Goal: Task Accomplishment & Management: Manage account settings

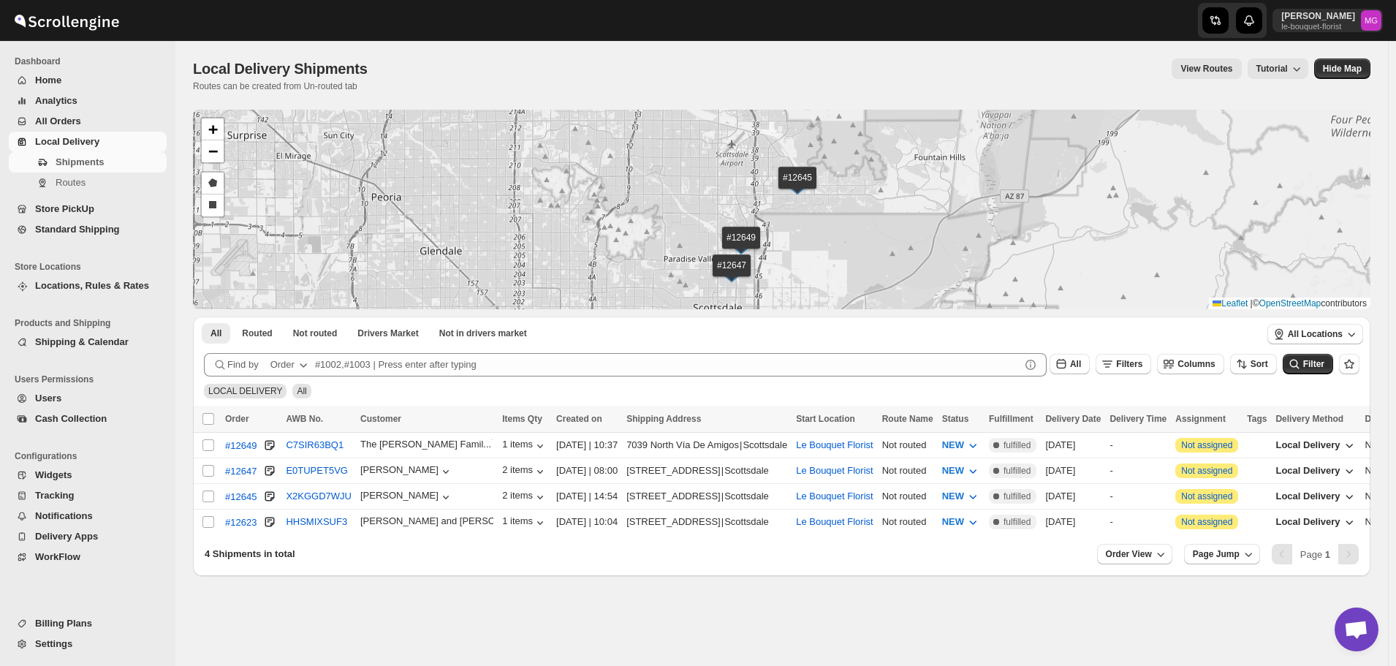
drag, startPoint x: 610, startPoint y: 250, endPoint x: 588, endPoint y: 219, distance: 38.7
click at [588, 219] on div "#12649 #12647 #12645 #12623 + − Draw a polygon Draw a rectangle Leaflet | © Ope…" at bounding box center [782, 210] width 1178 height 200
click at [211, 442] on input "Select shipment" at bounding box center [208, 445] width 12 height 12
checkbox input "true"
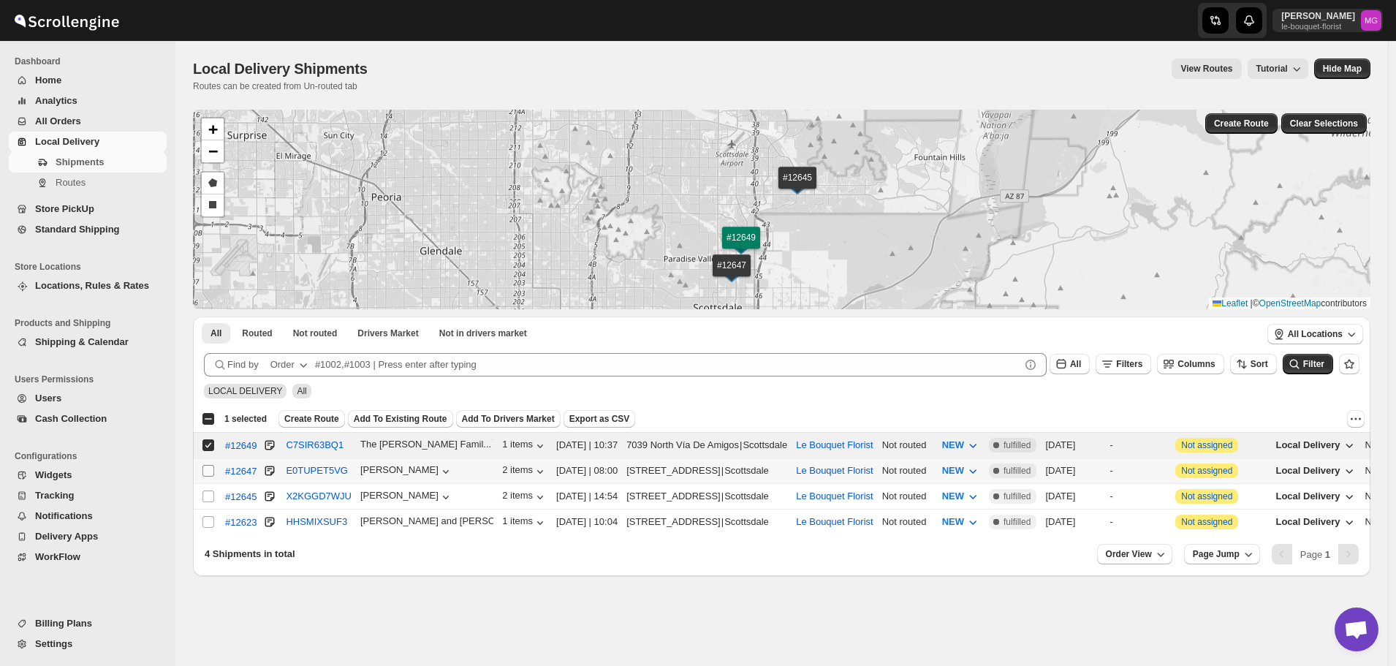
click at [210, 470] on input "Select shipment" at bounding box center [208, 471] width 12 height 12
checkbox input "true"
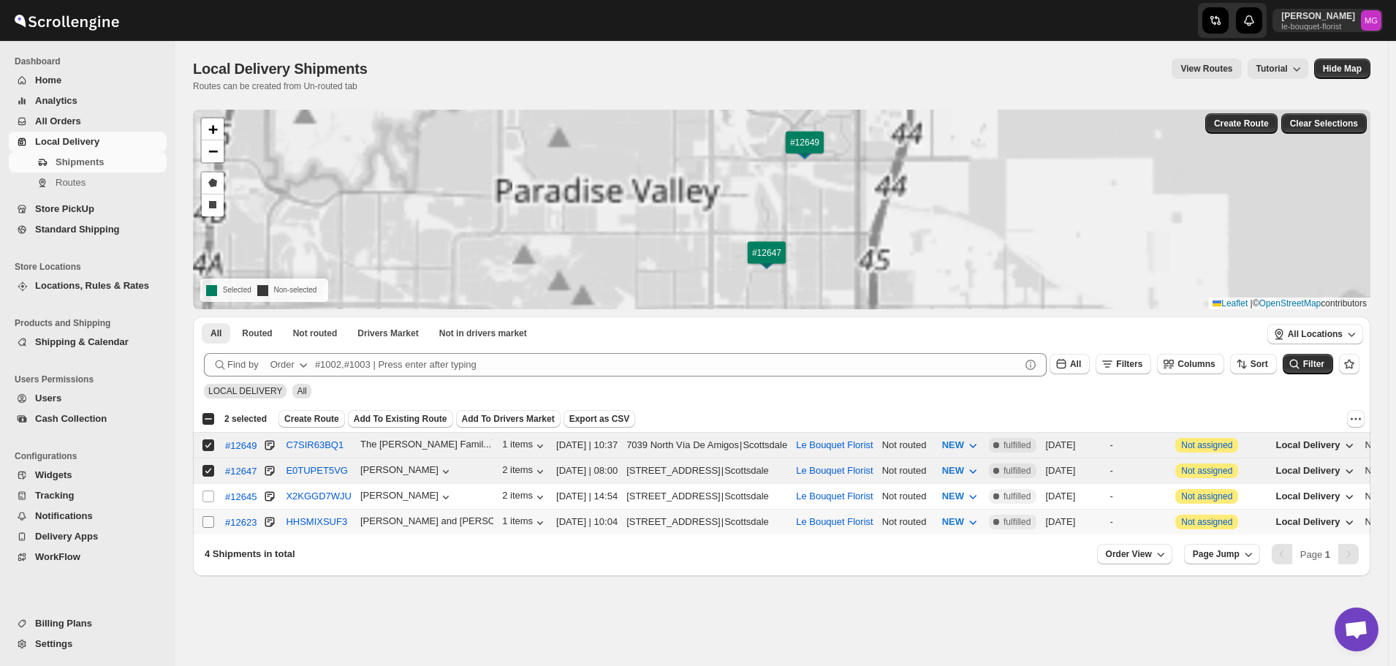
click at [208, 520] on input "Select shipment" at bounding box center [208, 522] width 12 height 12
checkbox input "true"
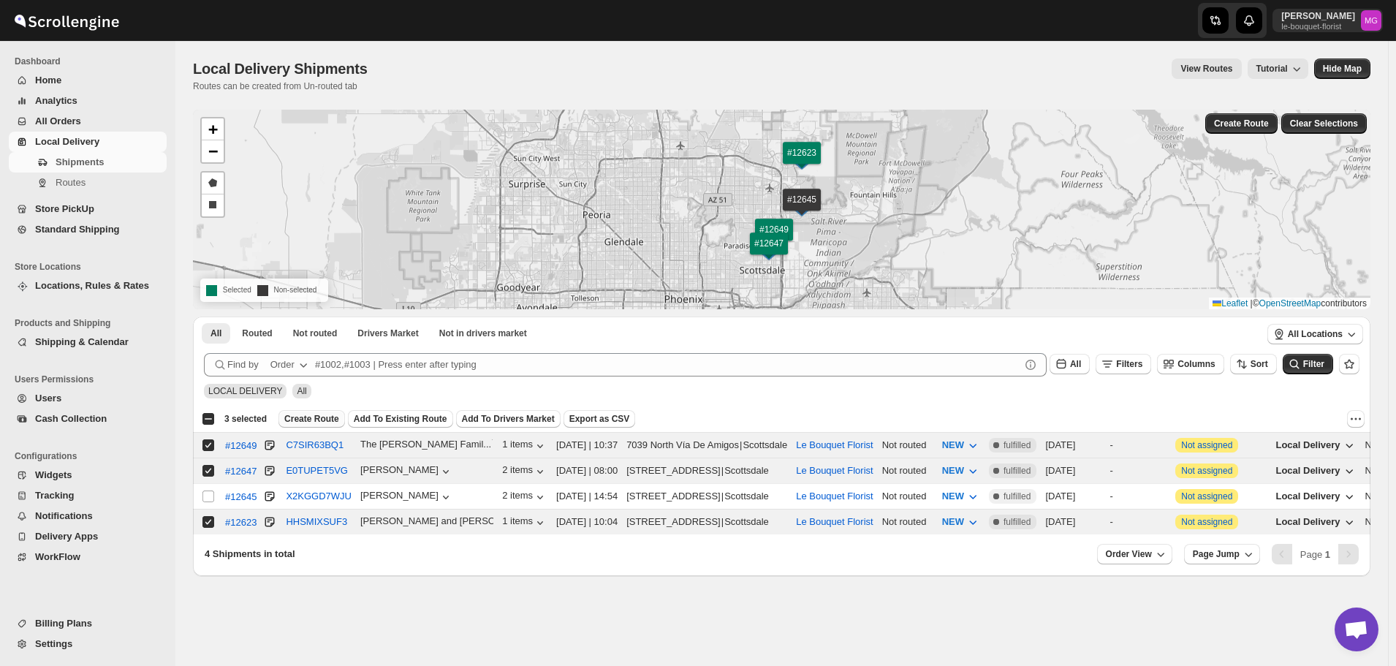
click at [314, 420] on span "Create Route" at bounding box center [311, 419] width 55 height 12
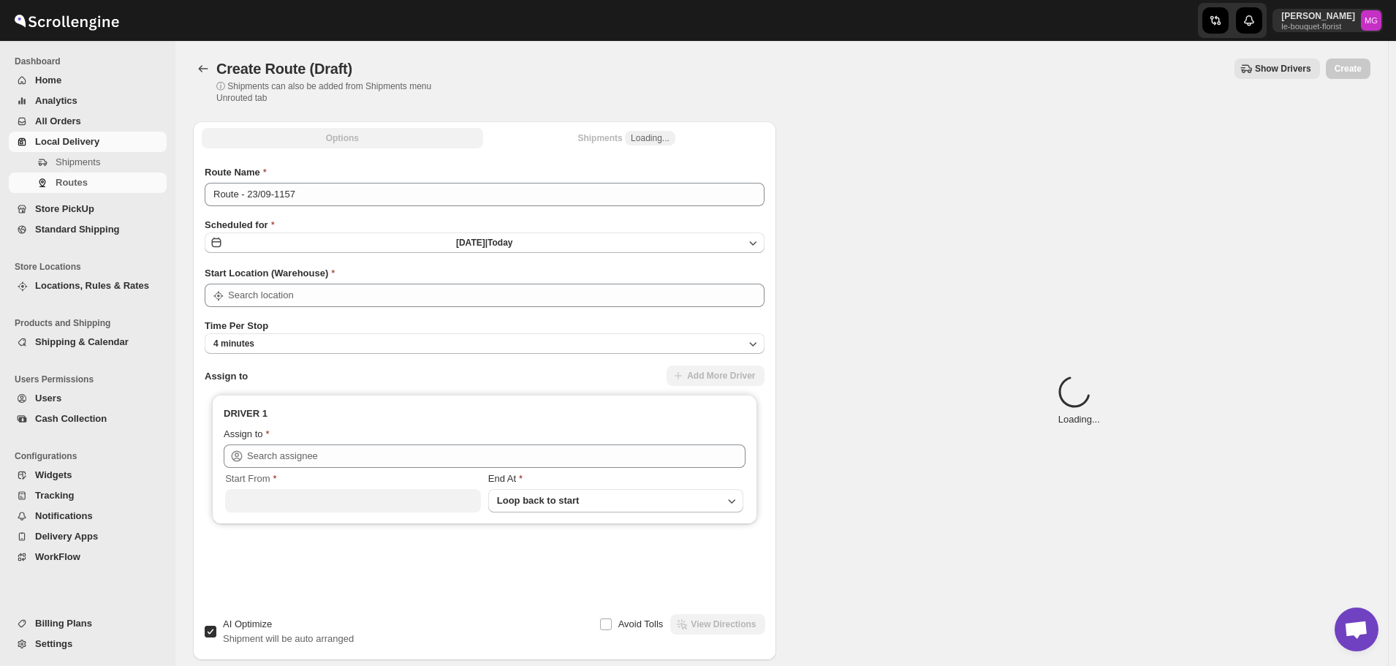
type input "Le Bouquet Florist"
click at [310, 181] on div "Route Name Route - 23/09-1157" at bounding box center [485, 185] width 560 height 41
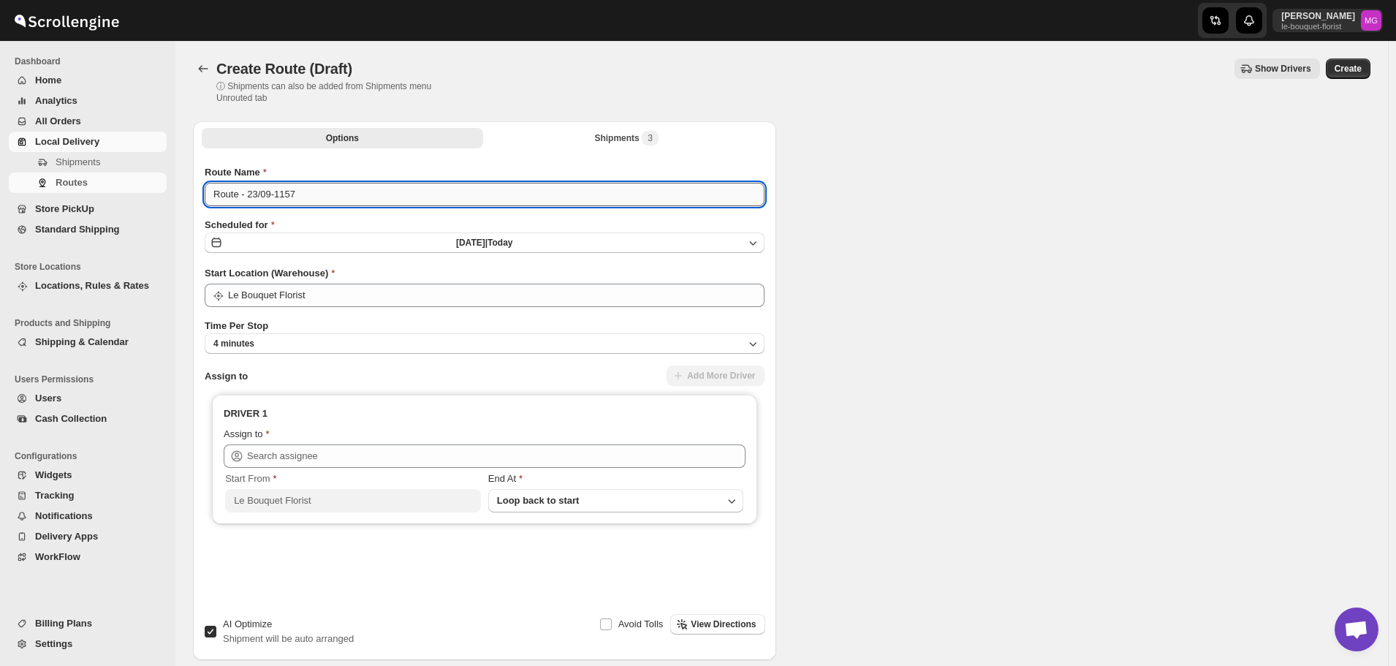
click at [311, 199] on input "Route - 23/09-1157" at bounding box center [485, 194] width 560 height 23
click at [311, 200] on input "Route - 23/09-1157" at bounding box center [485, 194] width 560 height 23
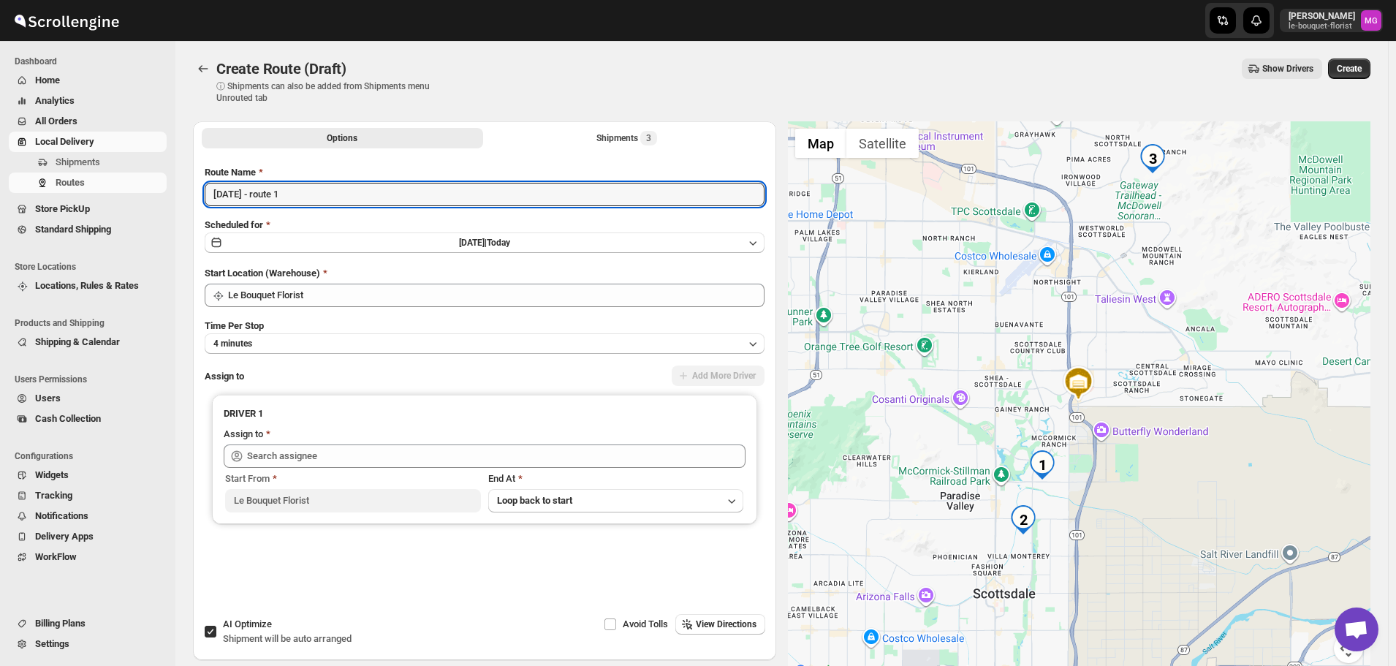
type input "[DATE] - route 1"
click at [260, 642] on span "Shipment will be auto arranged" at bounding box center [287, 638] width 129 height 11
click at [216, 637] on input "AI Optimize Shipment will be auto arranged" at bounding box center [211, 632] width 12 height 12
checkbox input "false"
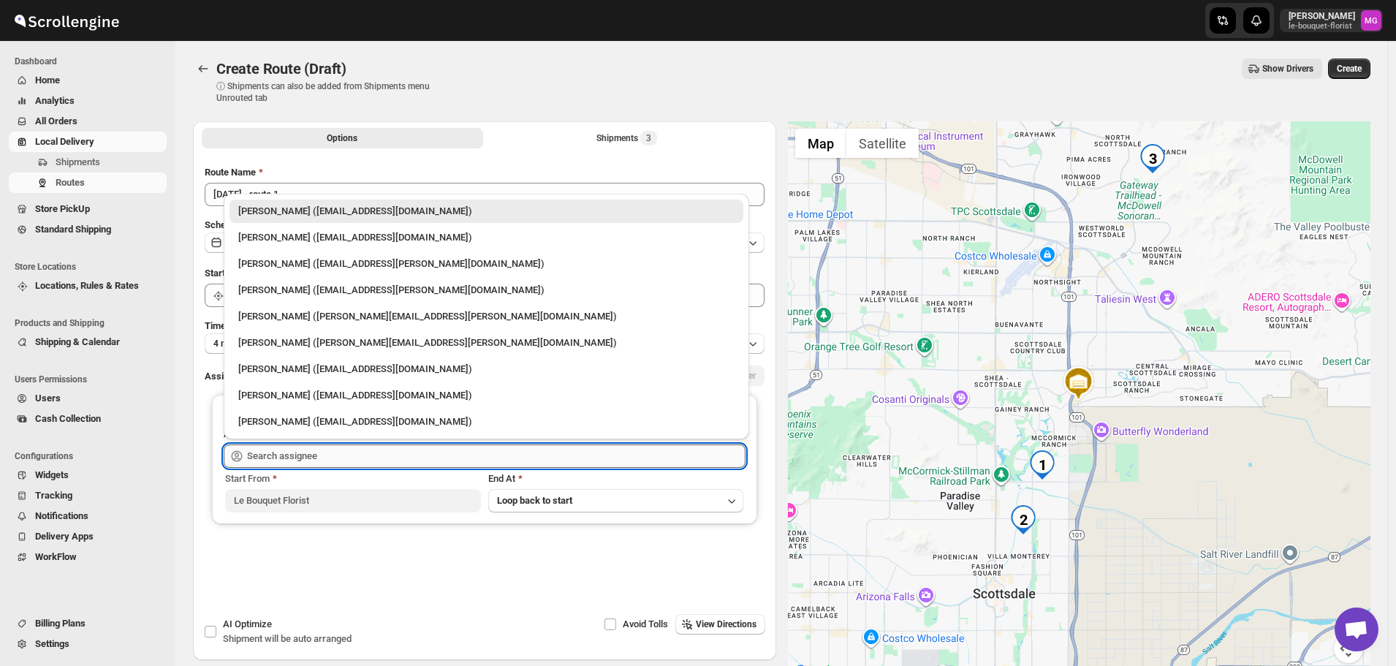
click at [297, 461] on input "text" at bounding box center [496, 455] width 499 height 23
click at [297, 243] on div "Olivia Trott (oetrott@gmail.com)" at bounding box center [486, 237] width 496 height 15
type input "Olivia Trott (oetrott@gmail.com)"
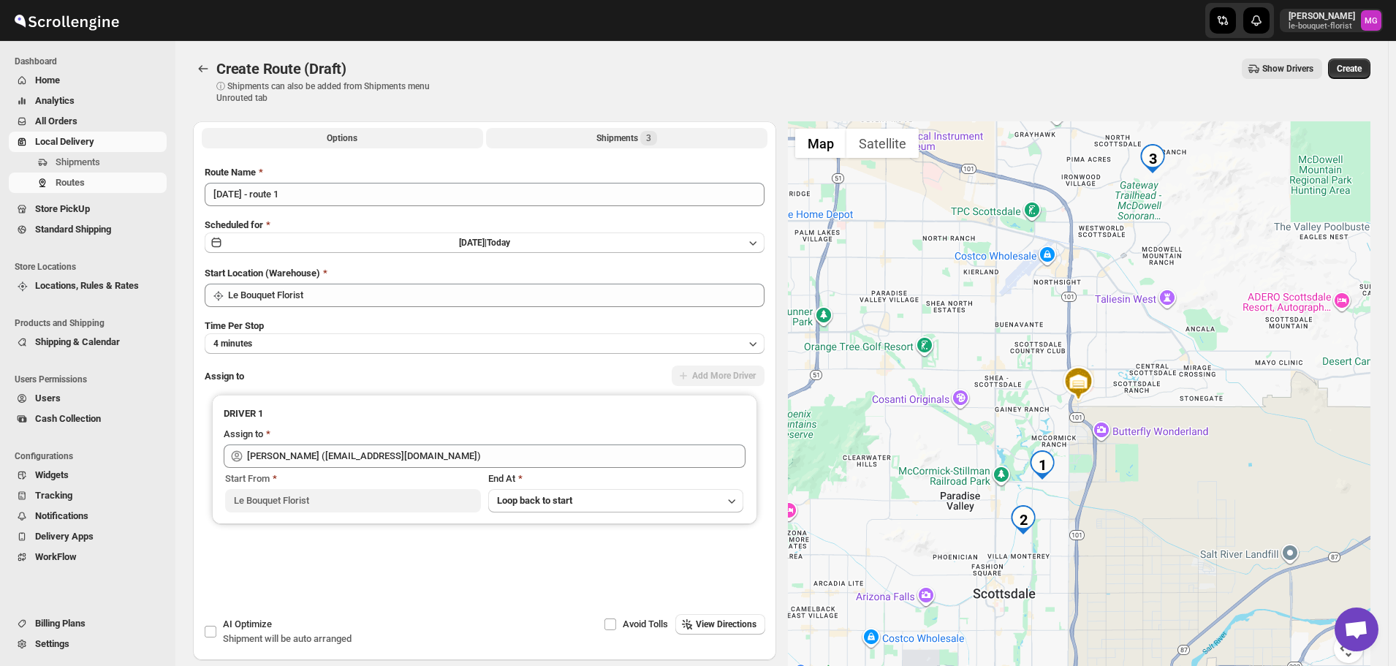
click at [613, 134] on div "Shipments 3" at bounding box center [626, 138] width 61 height 15
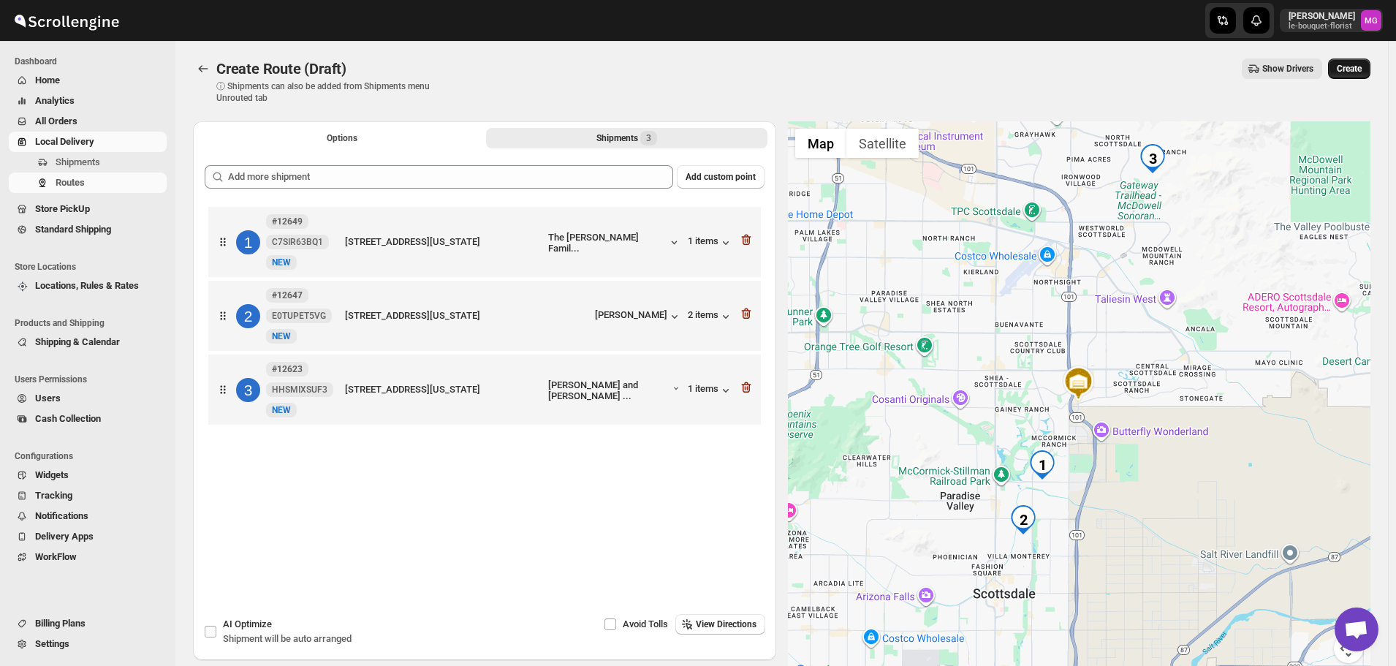
click at [1352, 69] on span "Create" at bounding box center [1349, 69] width 25 height 12
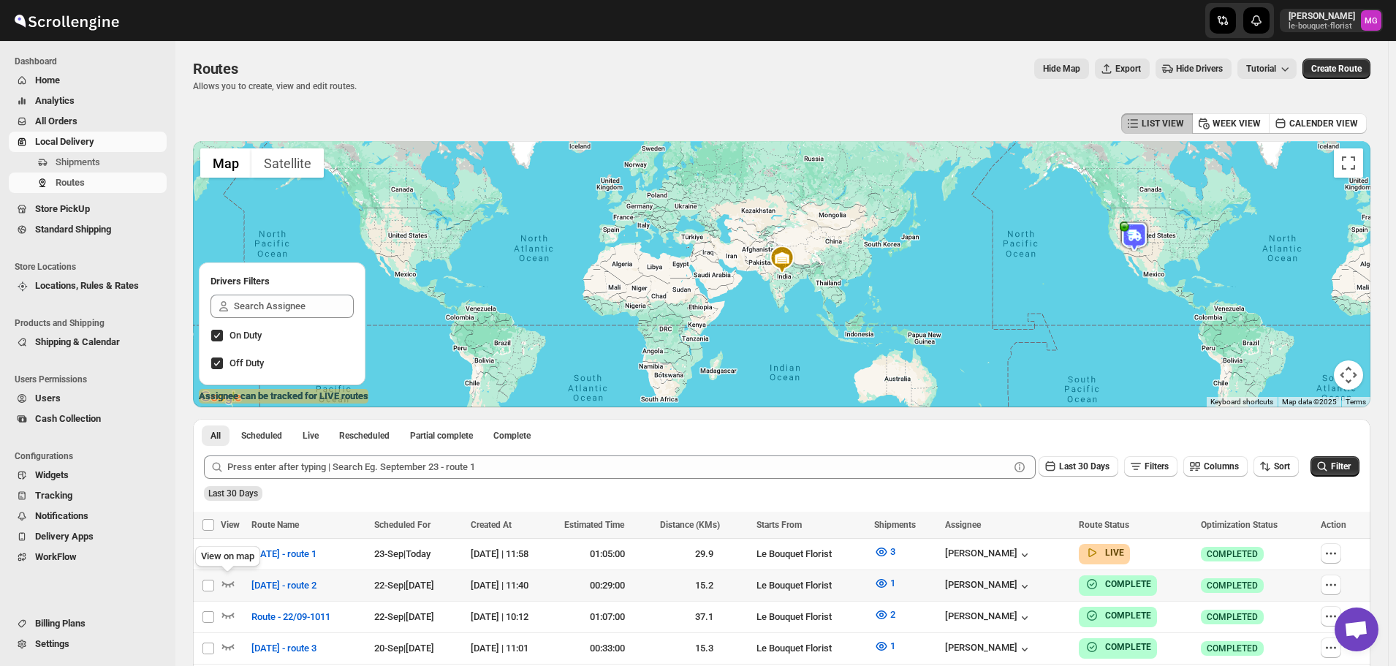
click at [225, 550] on div "View on map" at bounding box center [227, 559] width 71 height 32
click at [233, 547] on icon "button" at bounding box center [228, 552] width 15 height 15
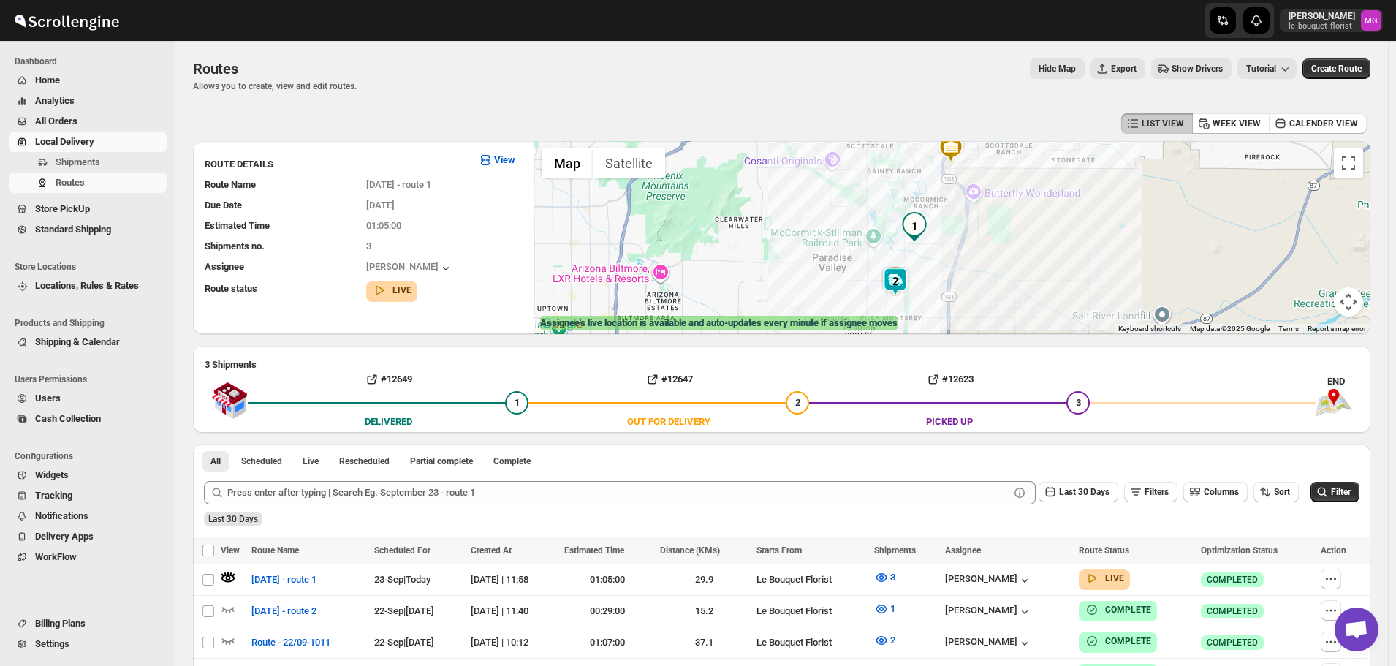
click at [899, 280] on img at bounding box center [895, 281] width 29 height 29
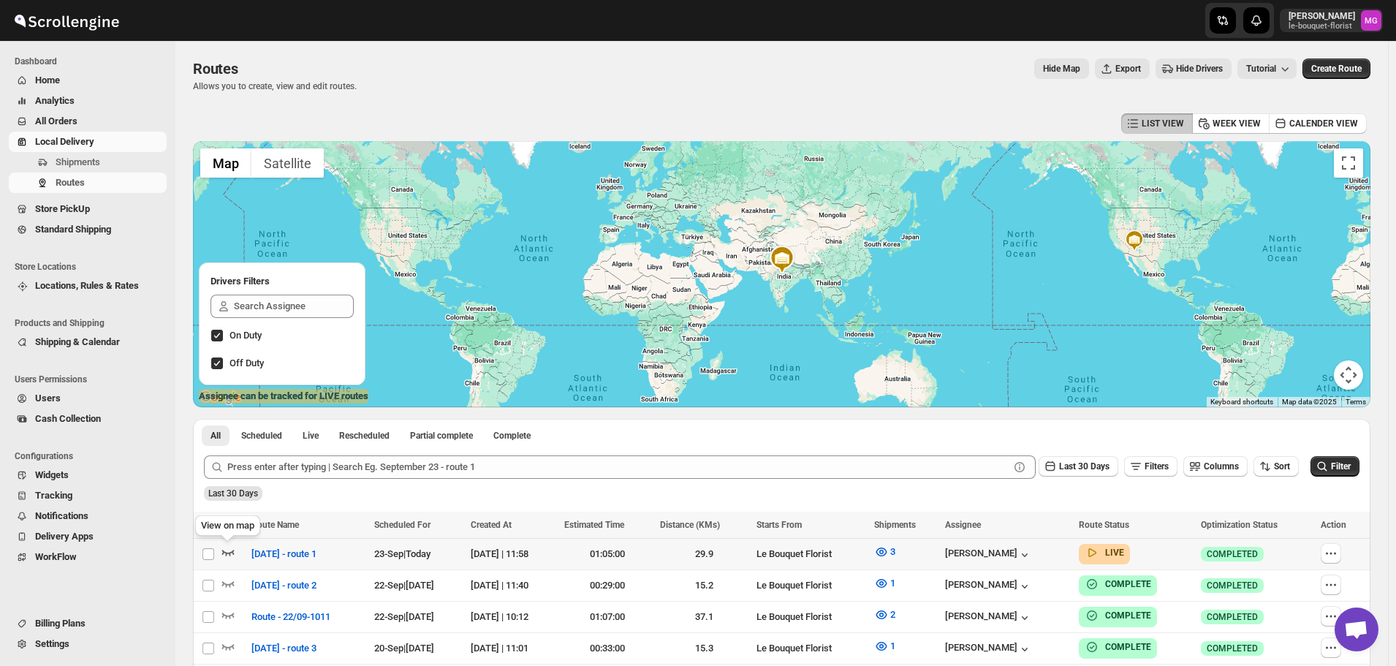
click at [223, 545] on icon "button" at bounding box center [228, 552] width 15 height 15
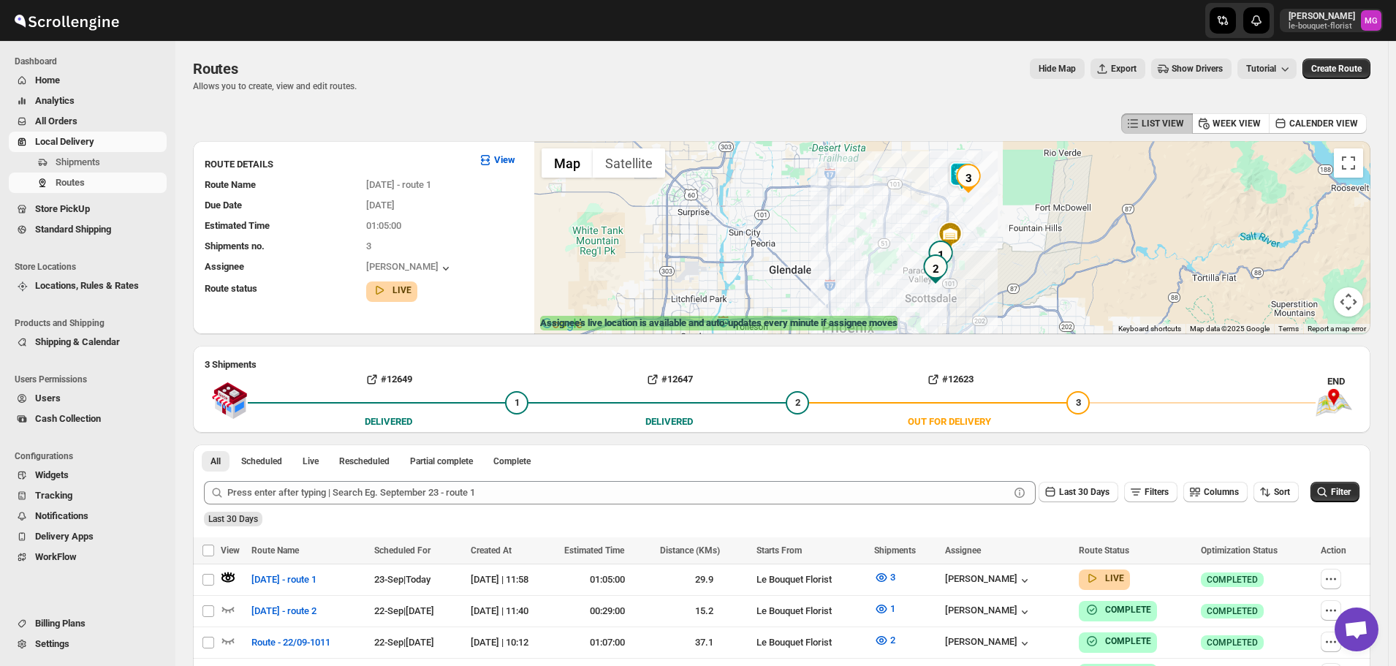
click at [962, 167] on img "3" at bounding box center [968, 178] width 29 height 29
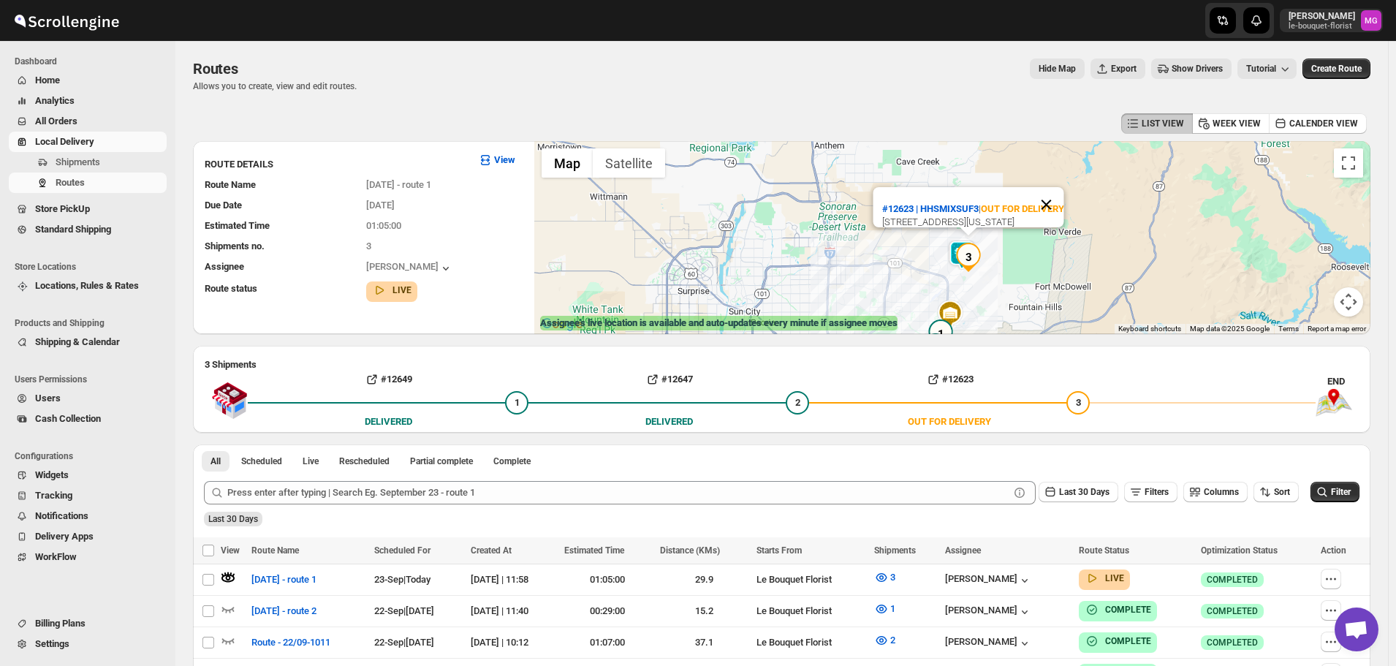
click at [1064, 187] on button "Close" at bounding box center [1046, 204] width 35 height 35
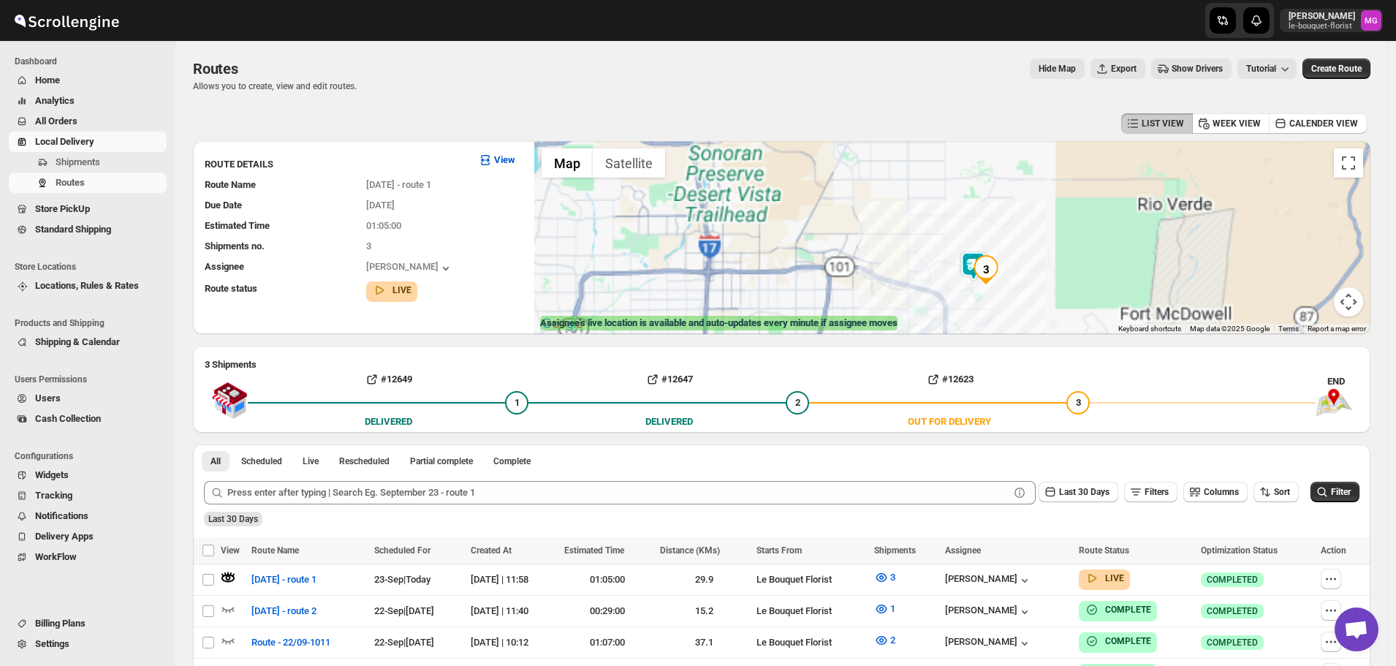
click at [972, 268] on img at bounding box center [973, 265] width 29 height 29
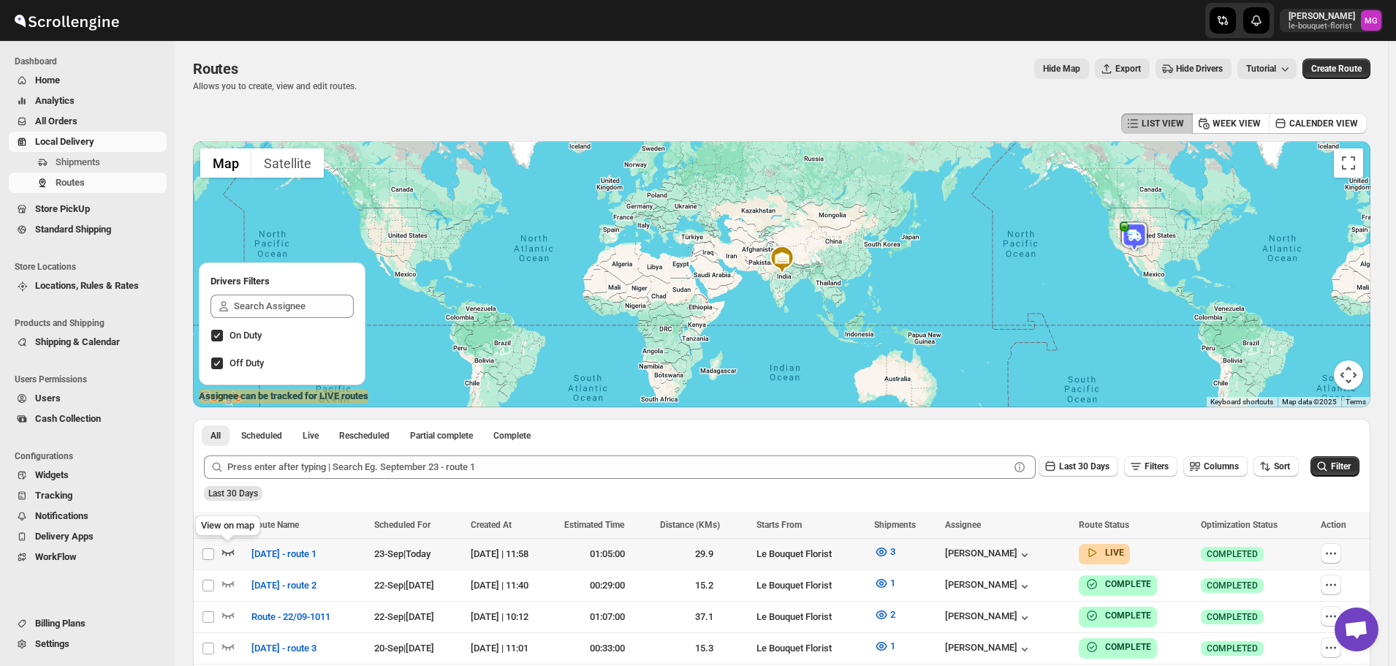
click at [227, 546] on icon "button" at bounding box center [228, 552] width 15 height 15
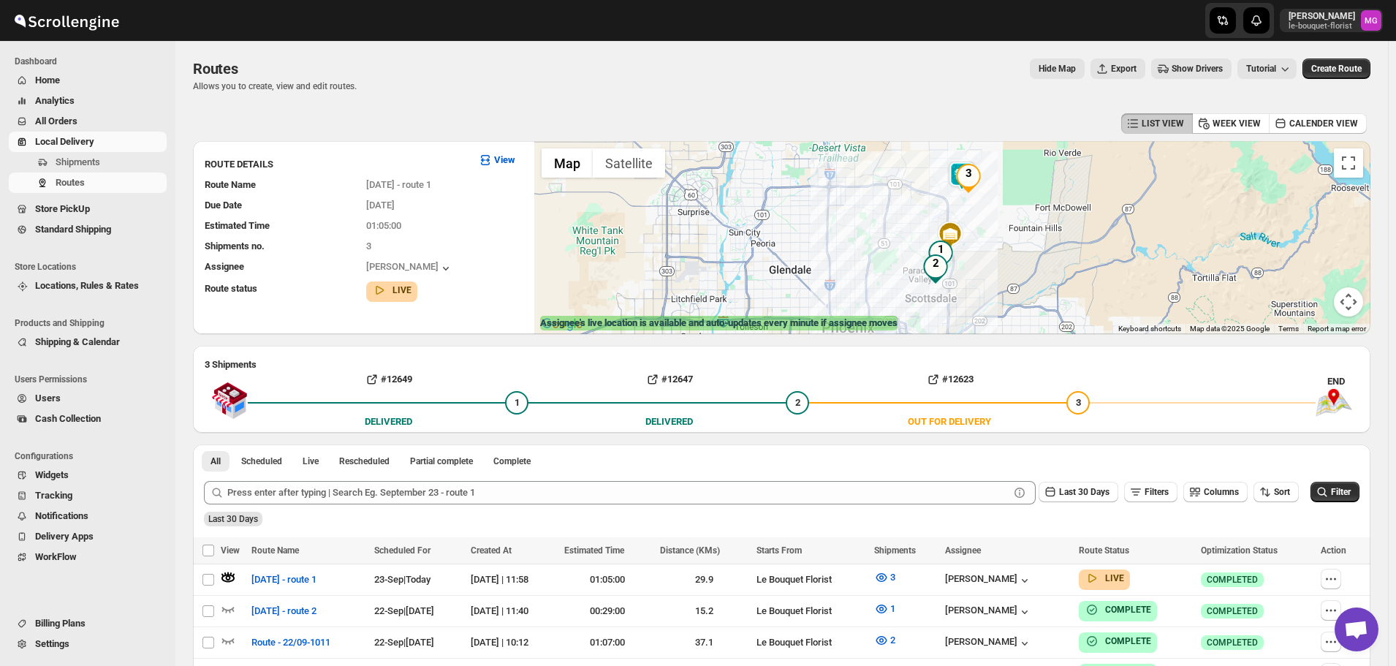
click at [960, 172] on img "3" at bounding box center [968, 178] width 29 height 29
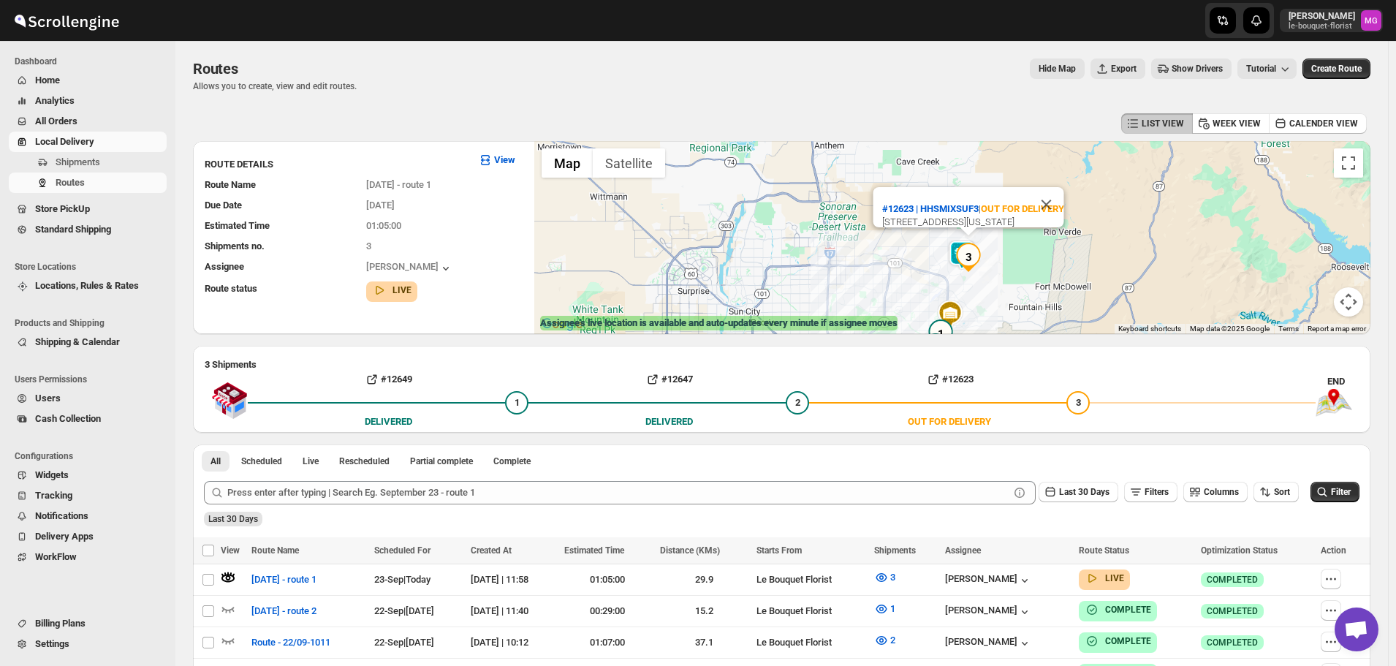
click at [958, 242] on img at bounding box center [961, 254] width 29 height 29
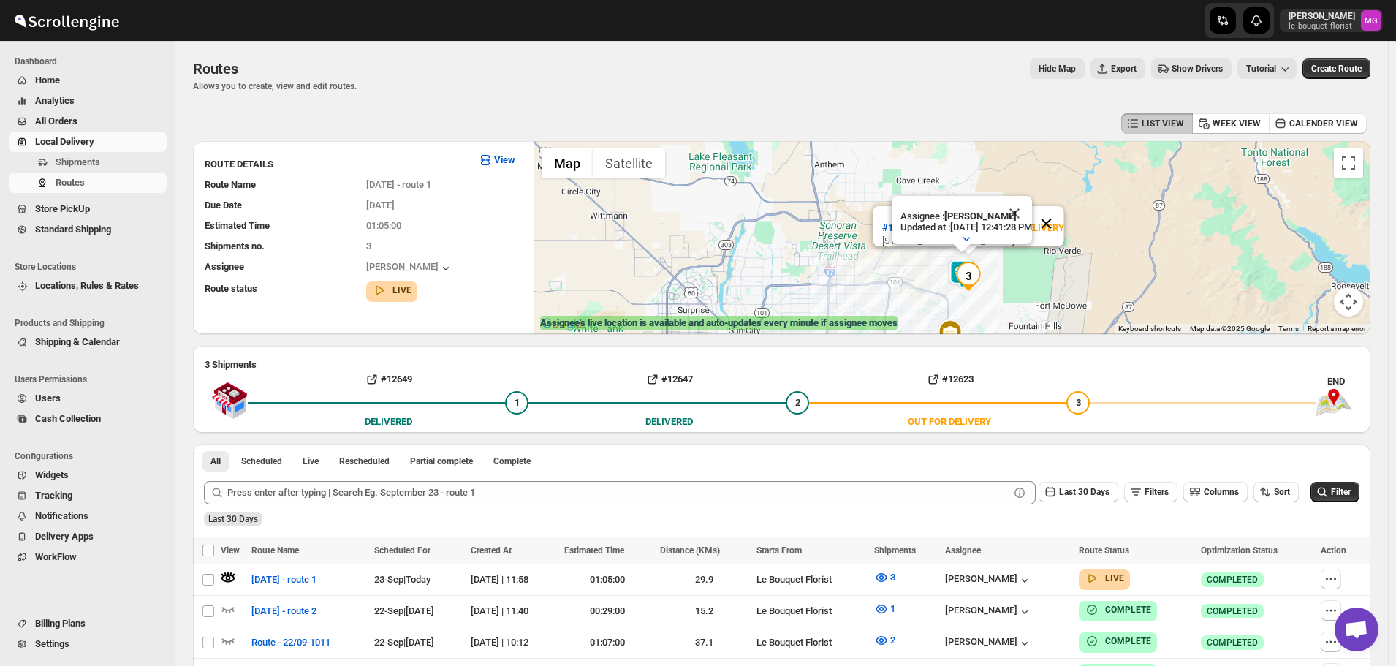
click at [1064, 206] on button "Close" at bounding box center [1046, 223] width 35 height 35
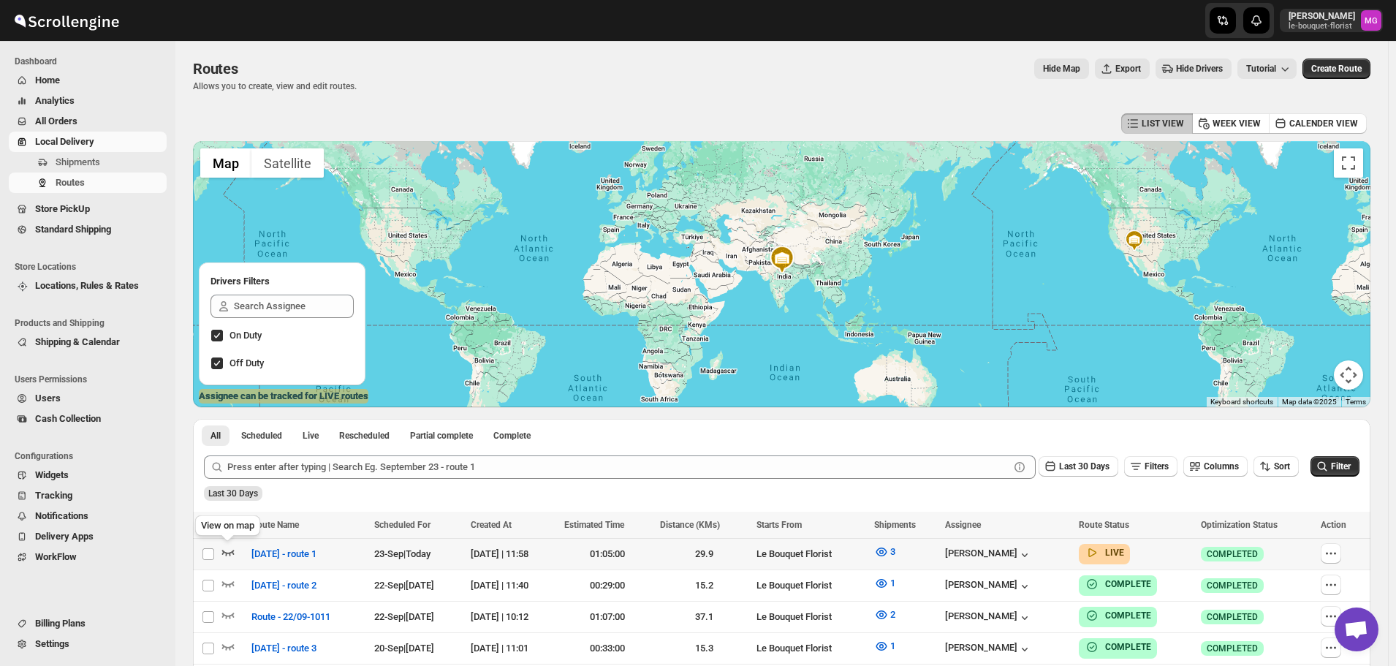
click at [225, 553] on icon "button" at bounding box center [228, 553] width 12 height 6
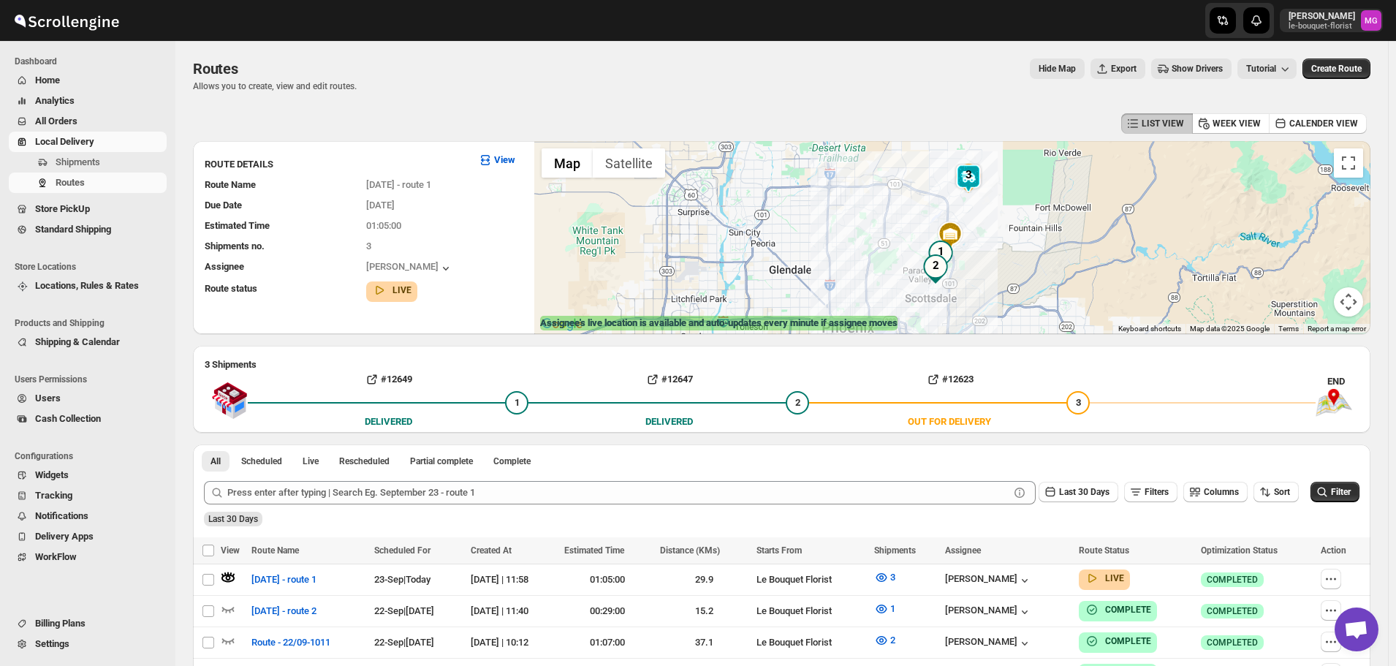
click at [969, 178] on img at bounding box center [968, 178] width 29 height 29
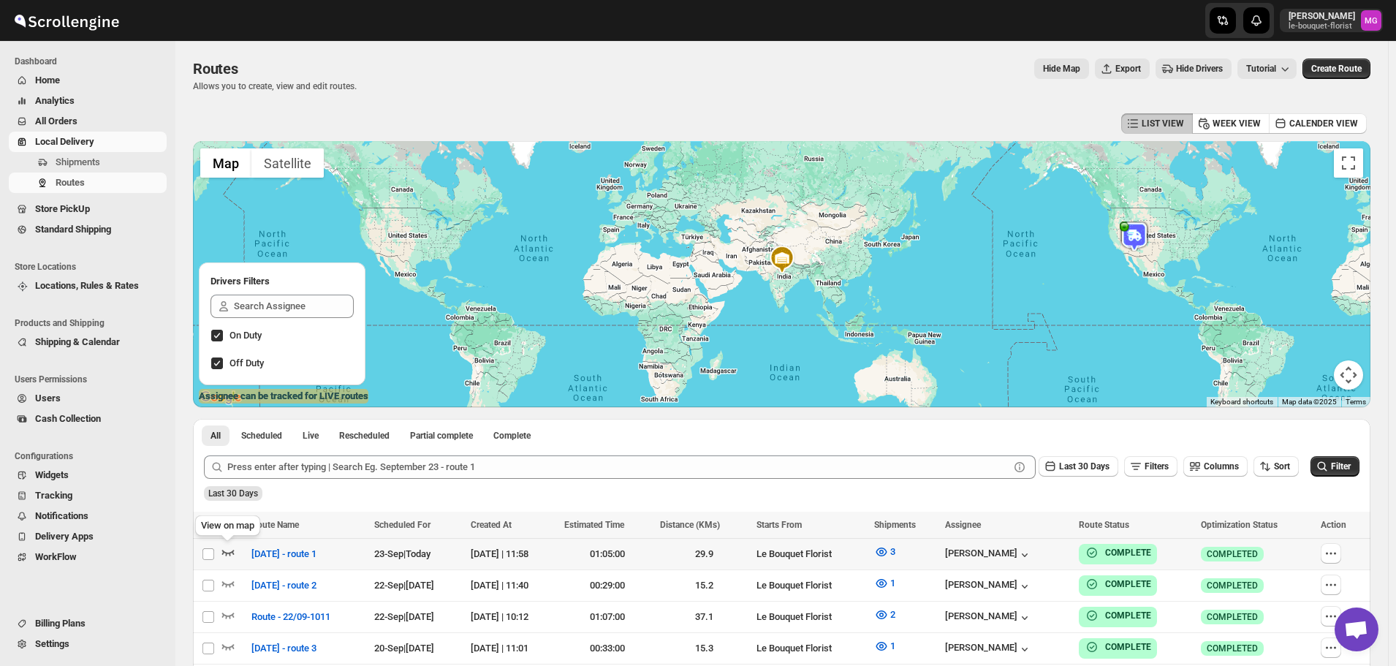
click at [228, 553] on icon "button" at bounding box center [228, 552] width 15 height 15
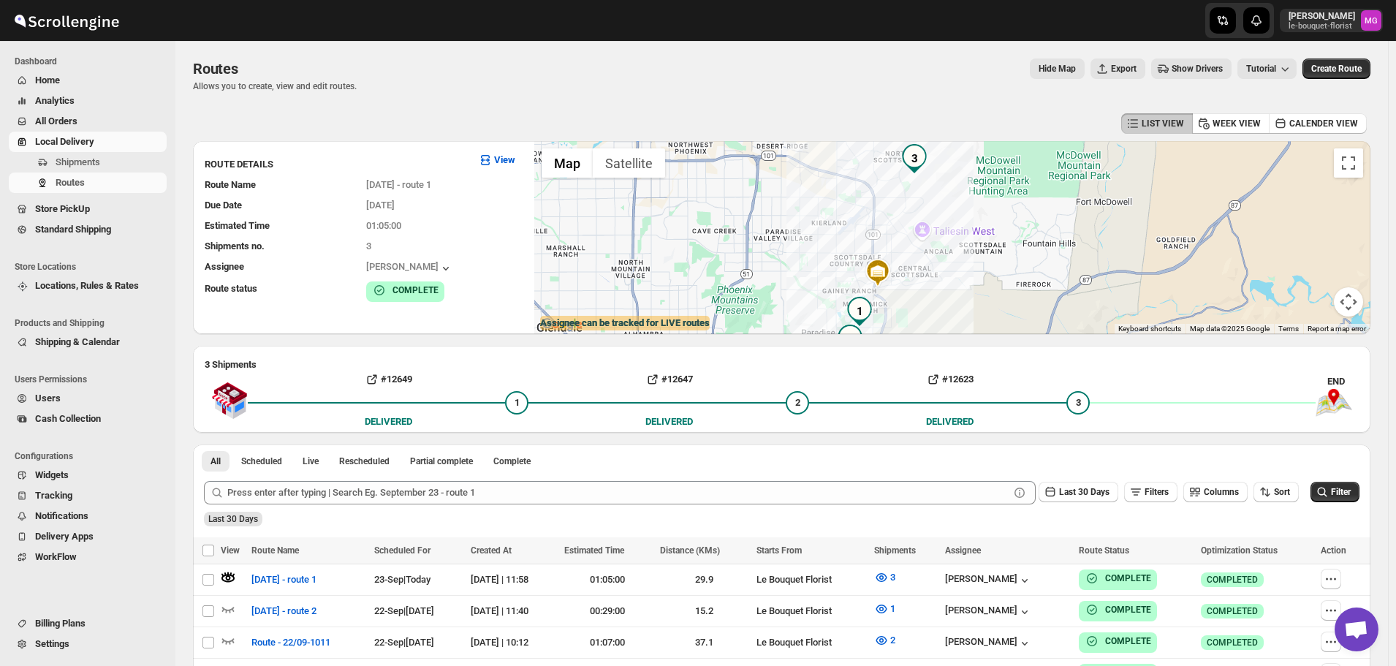
drag, startPoint x: 972, startPoint y: 197, endPoint x: 993, endPoint y: 247, distance: 54.7
click at [993, 246] on div at bounding box center [952, 237] width 836 height 193
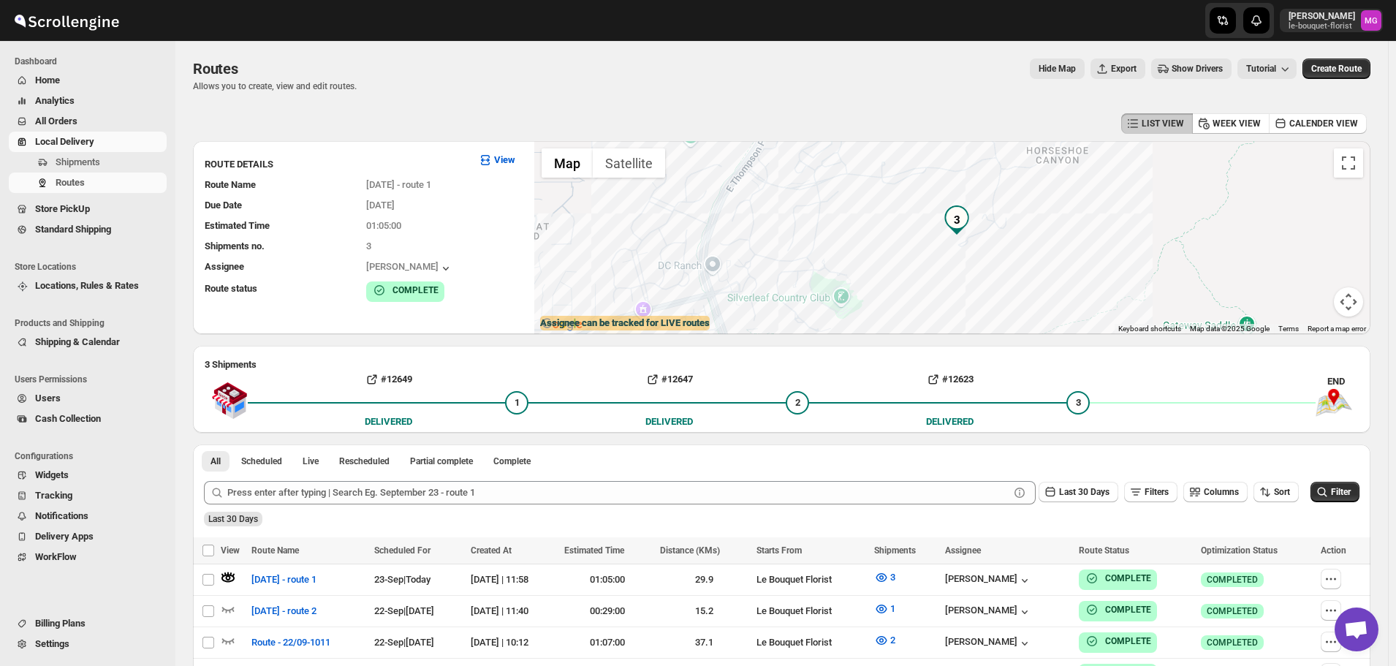
drag, startPoint x: 805, startPoint y: 230, endPoint x: 897, endPoint y: 192, distance: 98.7
click at [897, 192] on div at bounding box center [952, 237] width 836 height 193
drag, startPoint x: 863, startPoint y: 222, endPoint x: 754, endPoint y: 296, distance: 132.2
click at [754, 296] on div at bounding box center [952, 237] width 836 height 193
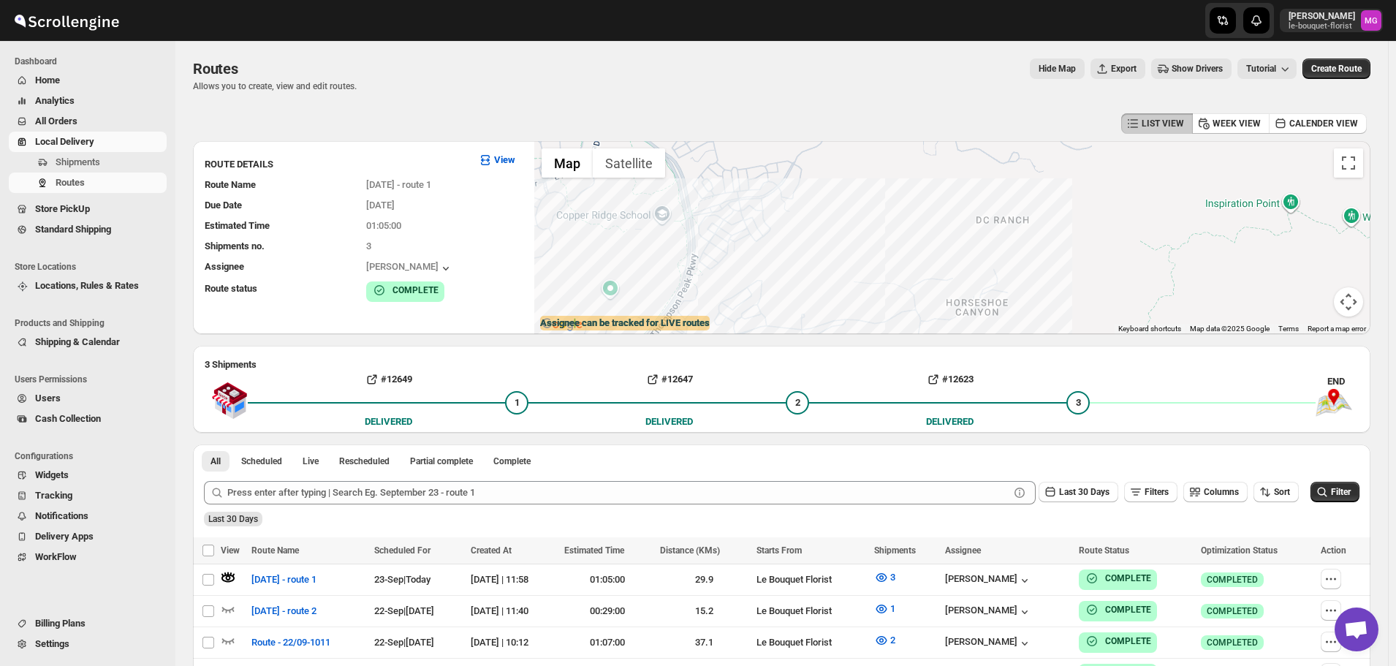
drag, startPoint x: 944, startPoint y: 277, endPoint x: 962, endPoint y: 299, distance: 28.1
click at [962, 299] on div at bounding box center [952, 237] width 836 height 193
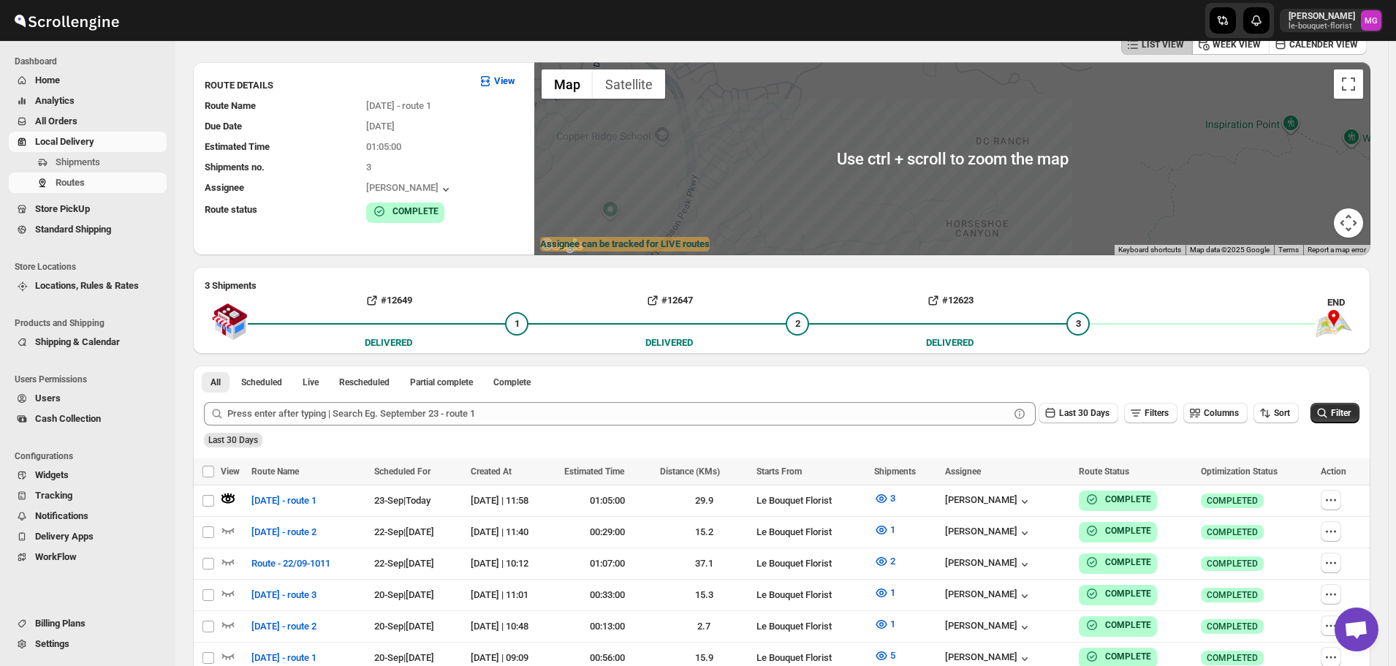
scroll to position [146, 0]
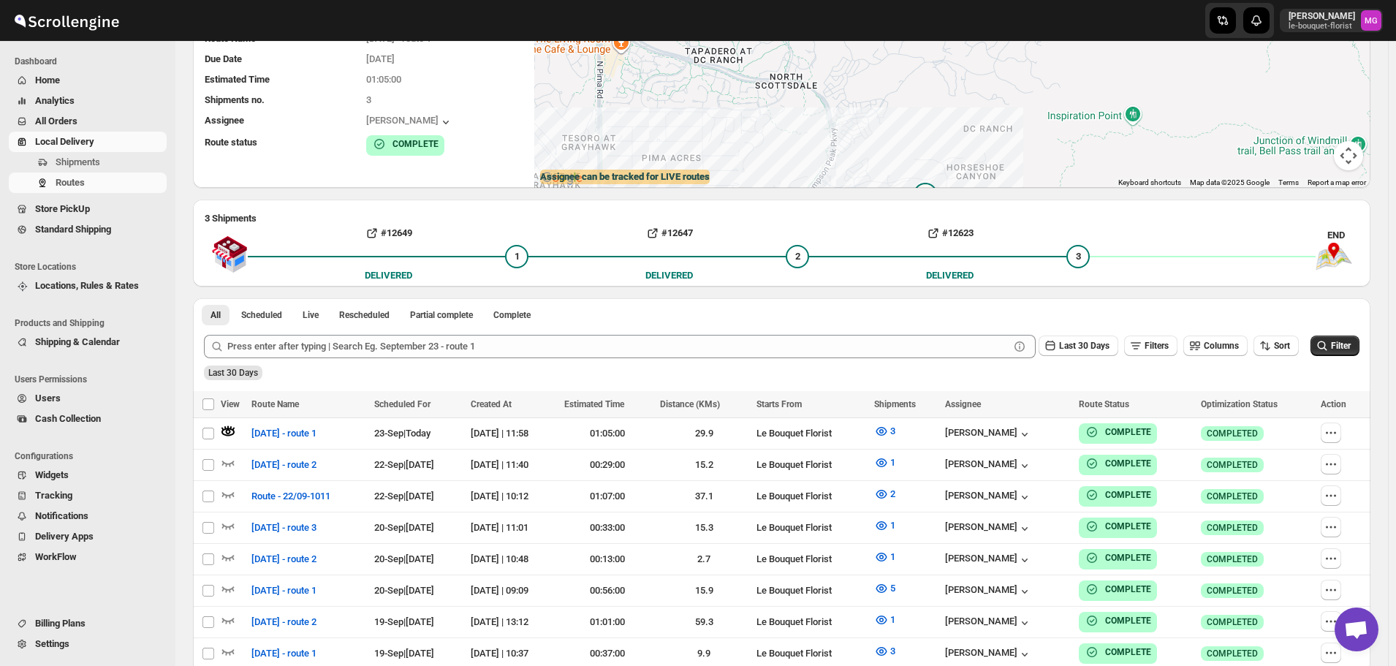
drag, startPoint x: 1037, startPoint y: 153, endPoint x: 1028, endPoint y: 163, distance: 14.0
click at [1028, 163] on div at bounding box center [952, 91] width 836 height 193
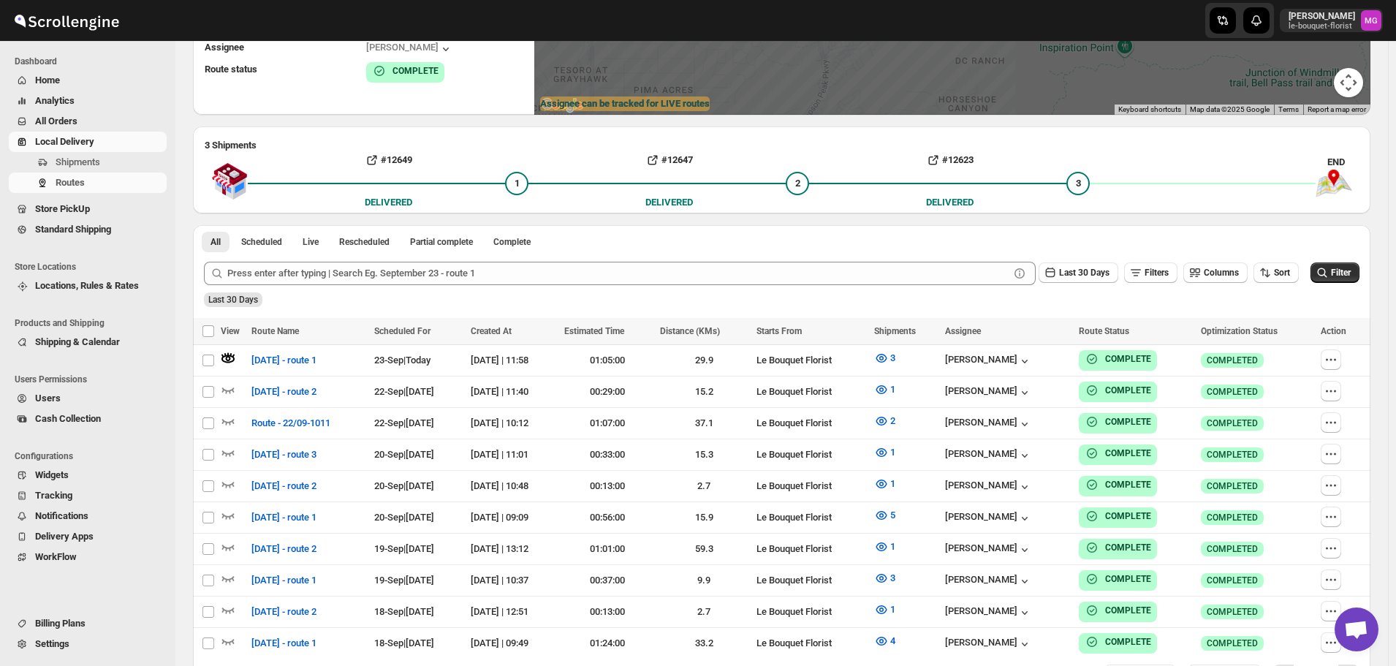
scroll to position [0, 0]
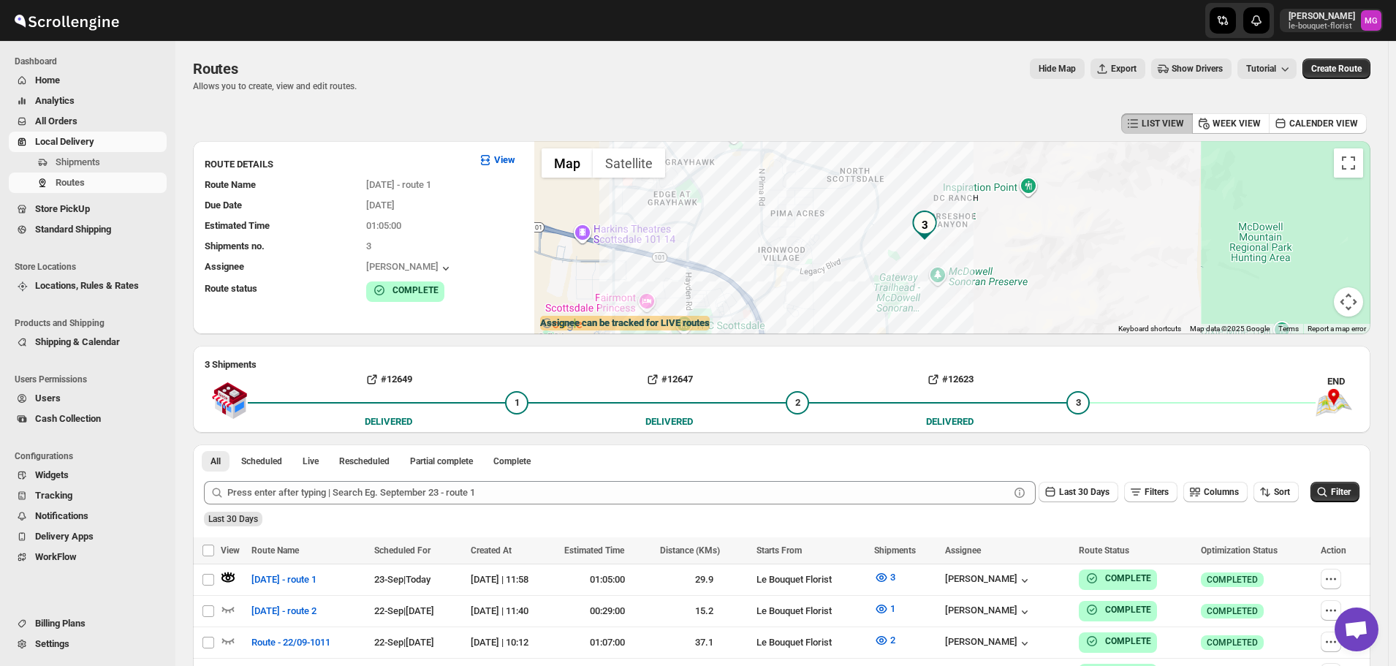
drag, startPoint x: 1022, startPoint y: 284, endPoint x: 988, endPoint y: 220, distance: 72.3
click at [988, 220] on div at bounding box center [952, 237] width 836 height 193
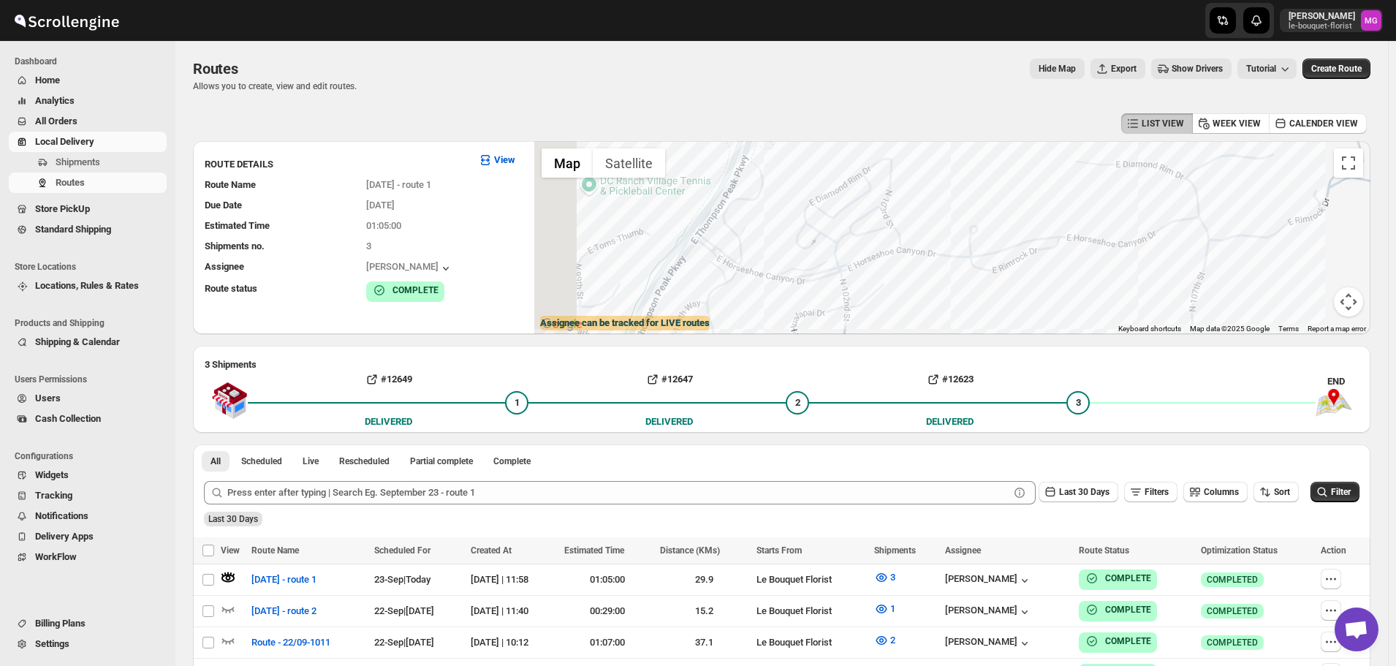
drag, startPoint x: 639, startPoint y: 235, endPoint x: 734, endPoint y: 232, distance: 95.1
click at [732, 234] on div at bounding box center [952, 237] width 836 height 193
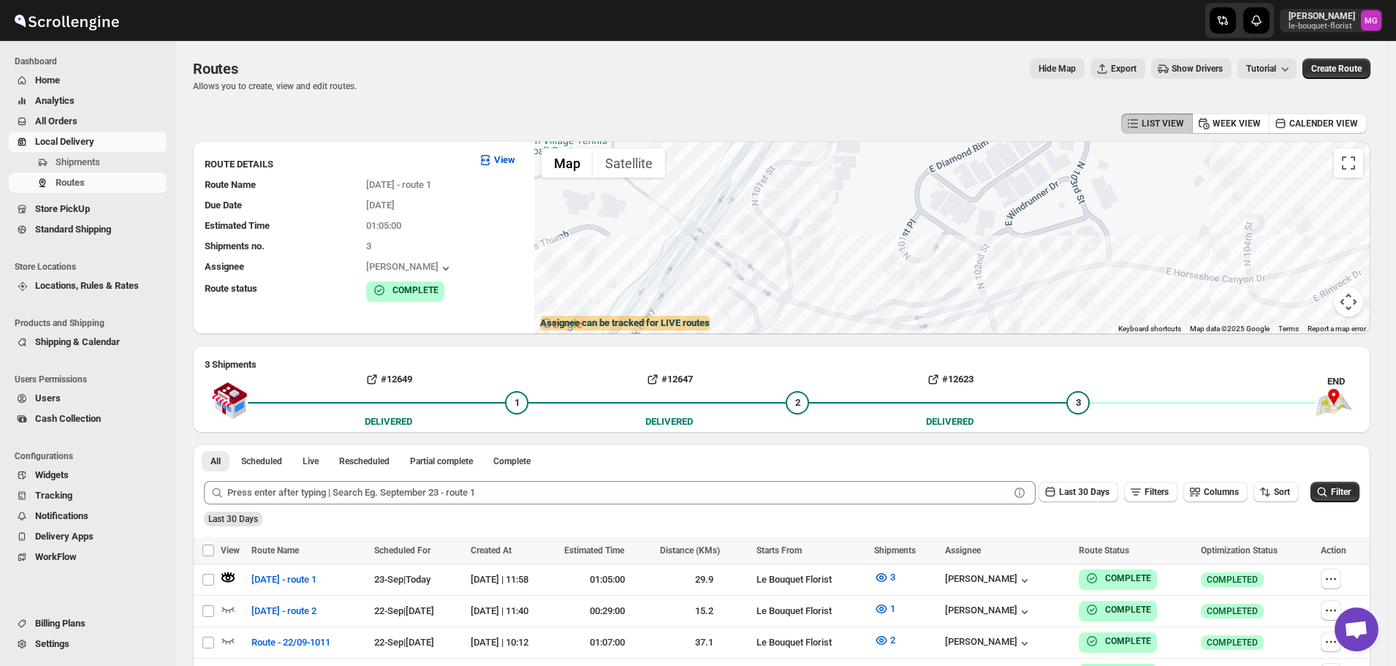
drag, startPoint x: 821, startPoint y: 257, endPoint x: 794, endPoint y: 191, distance: 71.8
click at [794, 191] on div at bounding box center [952, 237] width 836 height 193
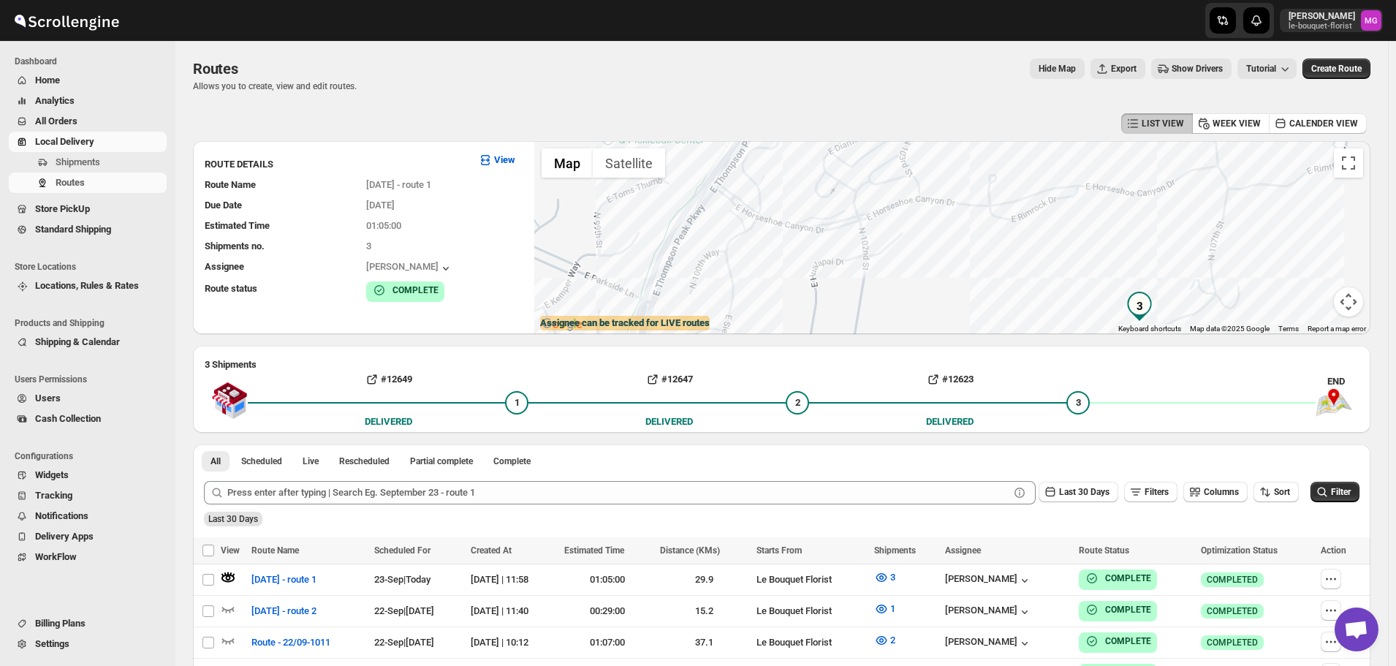
click at [77, 206] on span "Store PickUp" at bounding box center [62, 208] width 55 height 11
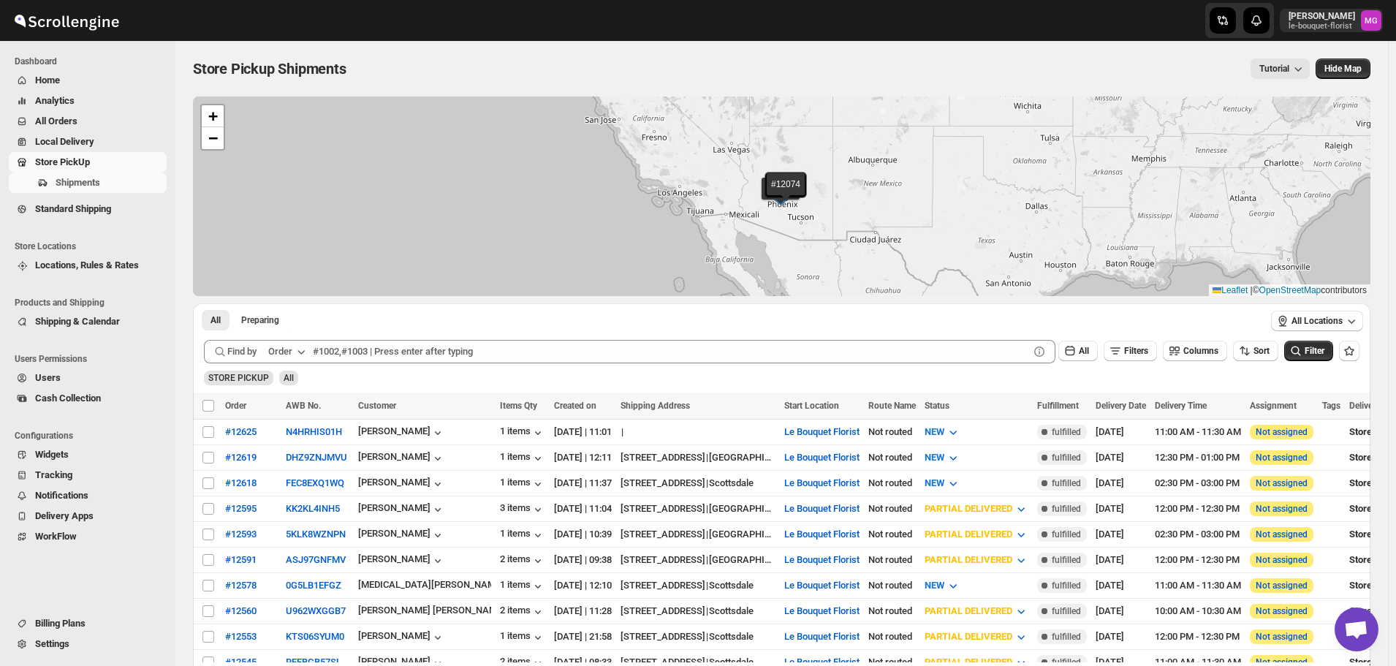
click at [128, 159] on span "Store PickUp" at bounding box center [99, 162] width 129 height 15
click at [1314, 352] on span "Filter" at bounding box center [1315, 351] width 20 height 10
click at [1140, 352] on span "Filters" at bounding box center [1136, 351] width 24 height 10
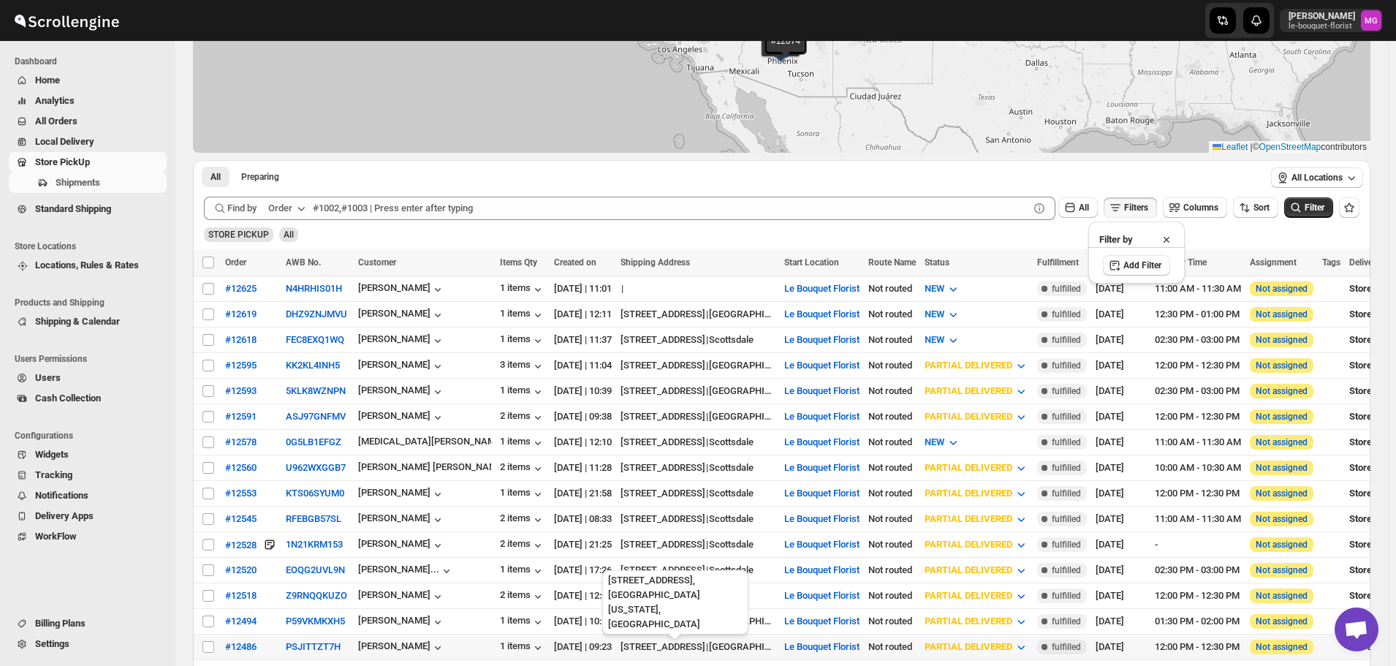
scroll to position [219, 0]
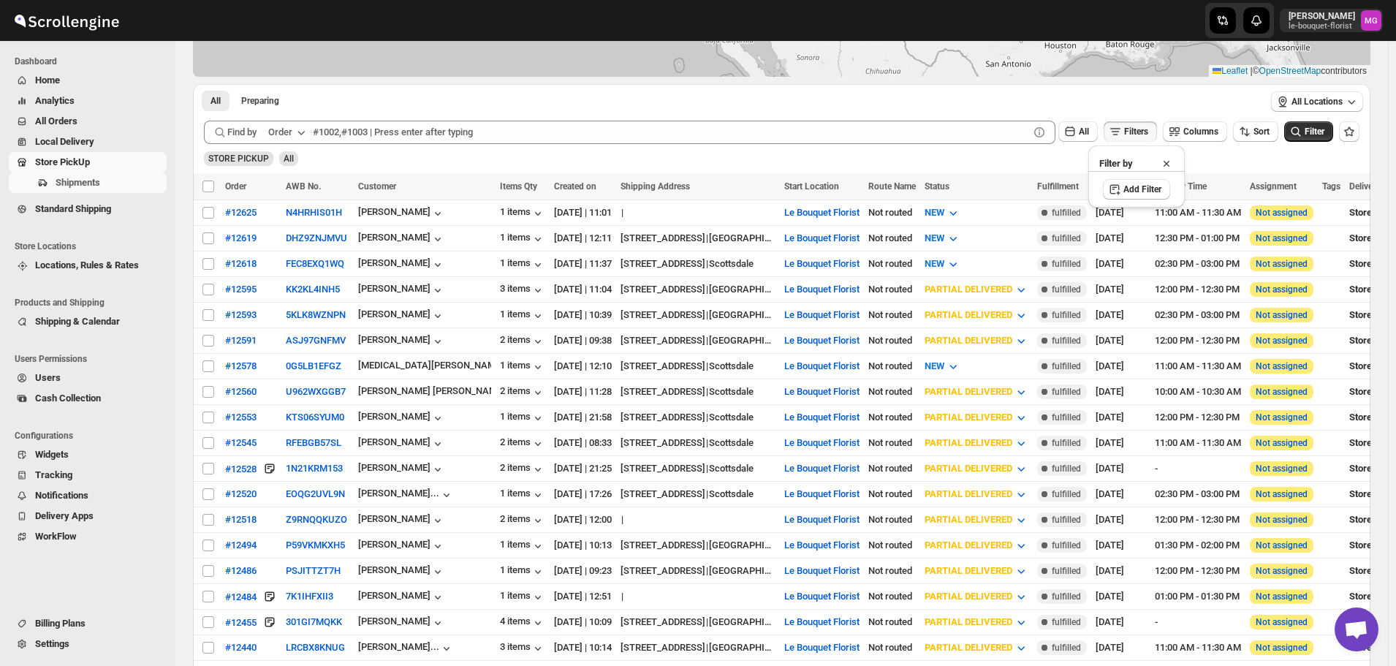
click at [1160, 96] on ul "All Preparing More Filters" at bounding box center [728, 100] width 1059 height 20
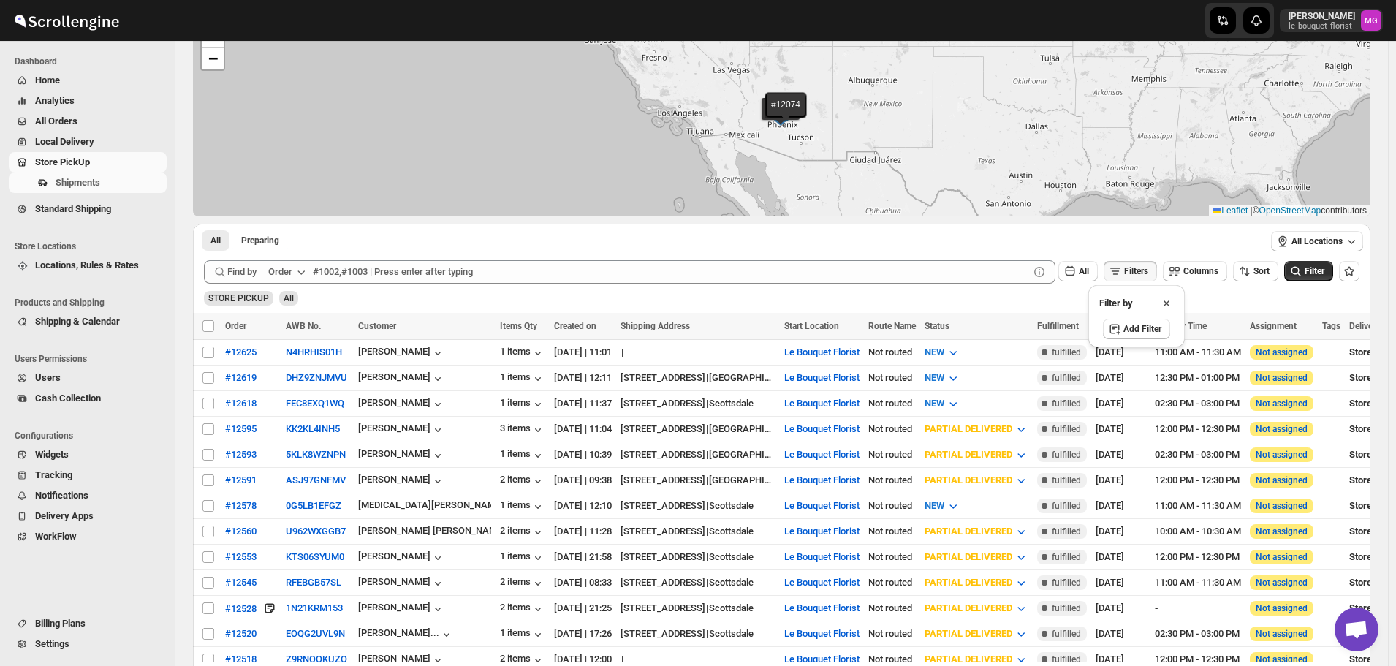
scroll to position [73, 0]
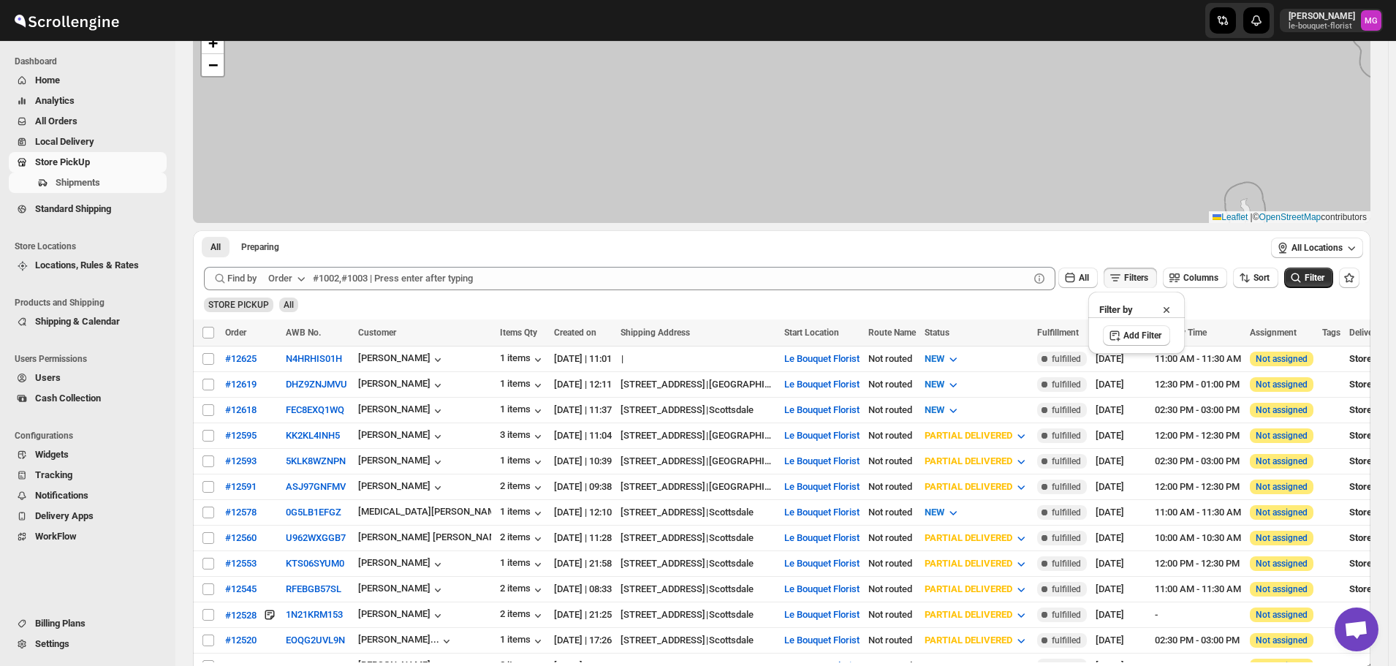
click at [284, 301] on span "All" at bounding box center [289, 305] width 10 height 10
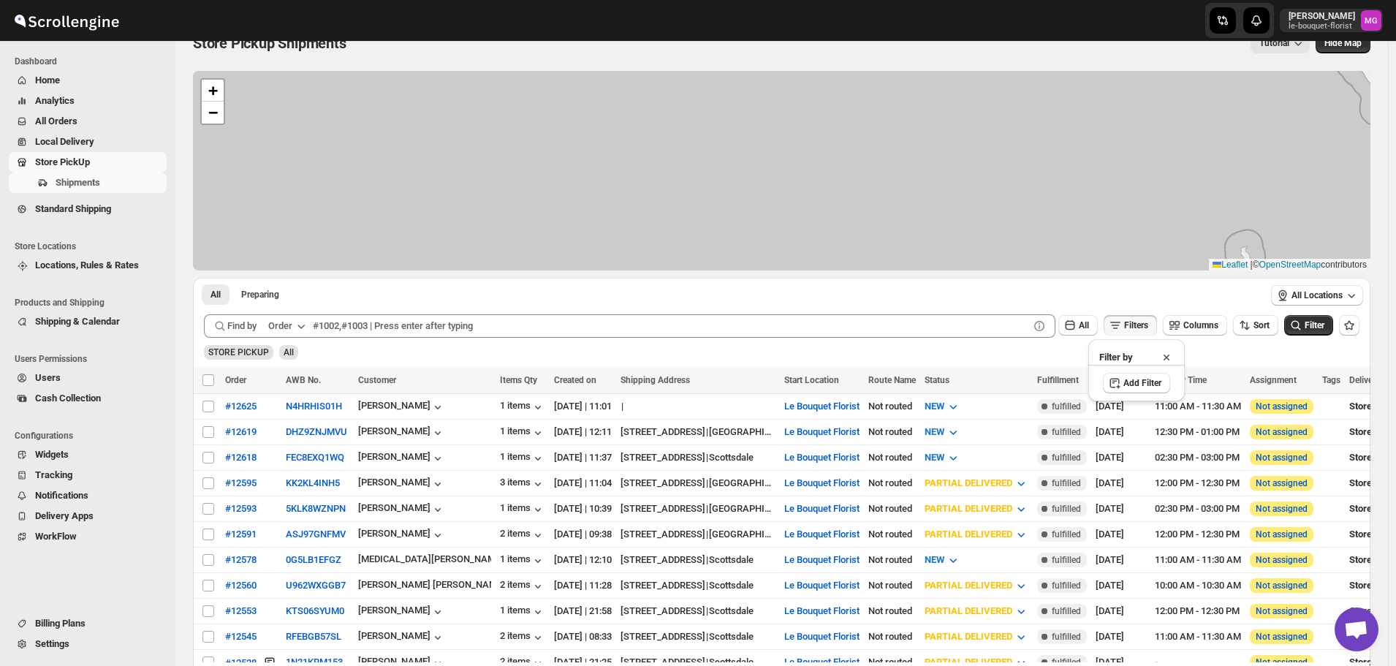
scroll to position [0, 0]
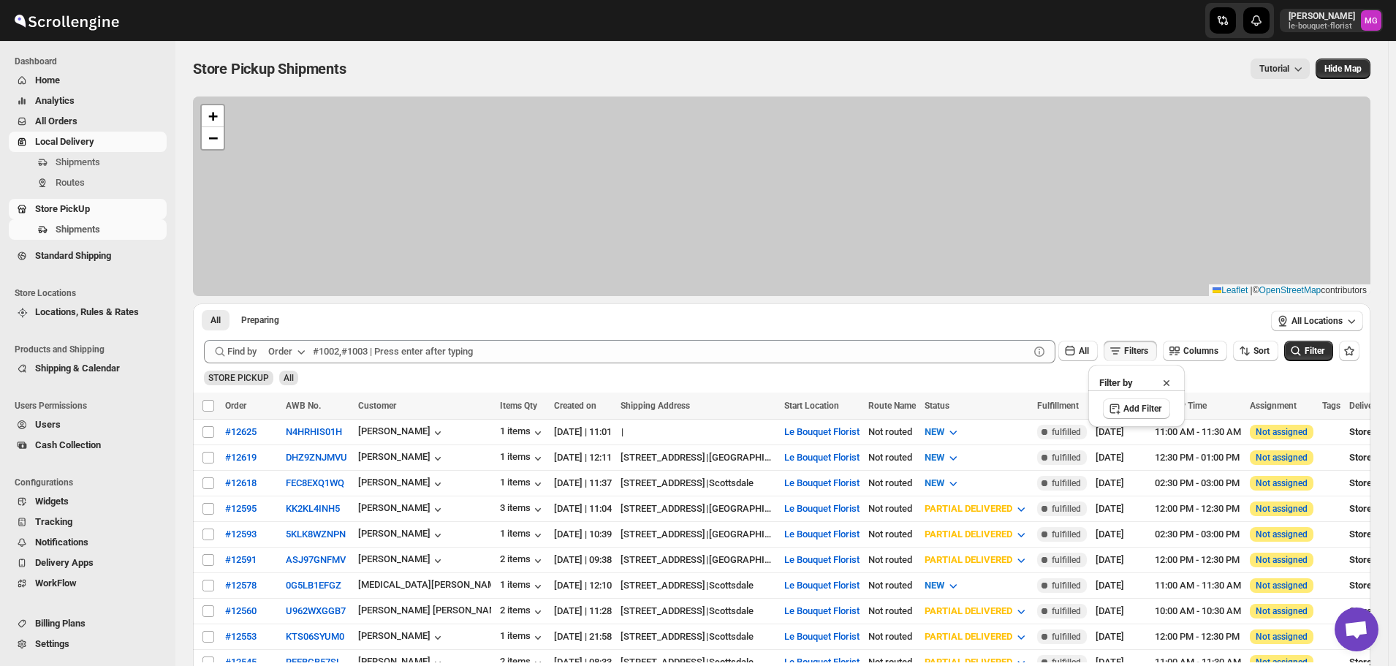
click at [57, 137] on span "Local Delivery" at bounding box center [64, 141] width 59 height 11
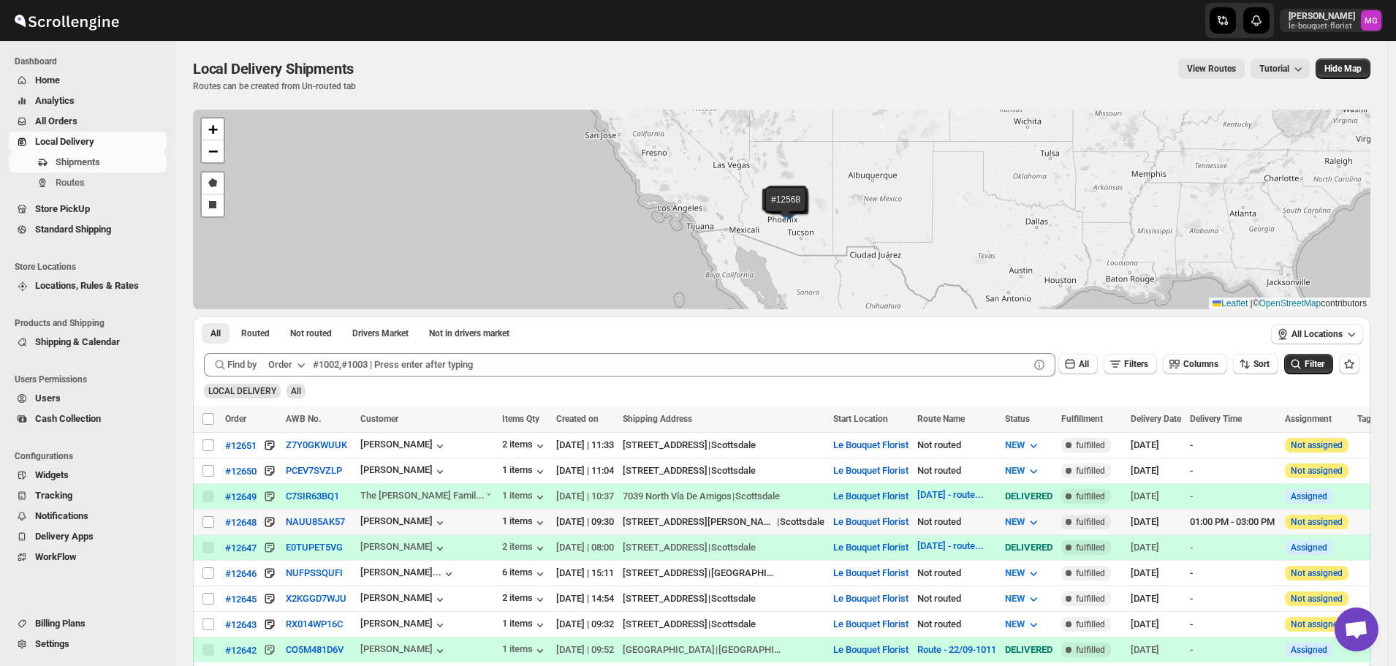
click at [1181, 517] on div "[DATE]" at bounding box center [1156, 522] width 50 height 15
click at [1154, 519] on div "[DATE]" at bounding box center [1156, 522] width 50 height 15
click at [237, 520] on div "#12648" at bounding box center [240, 522] width 31 height 11
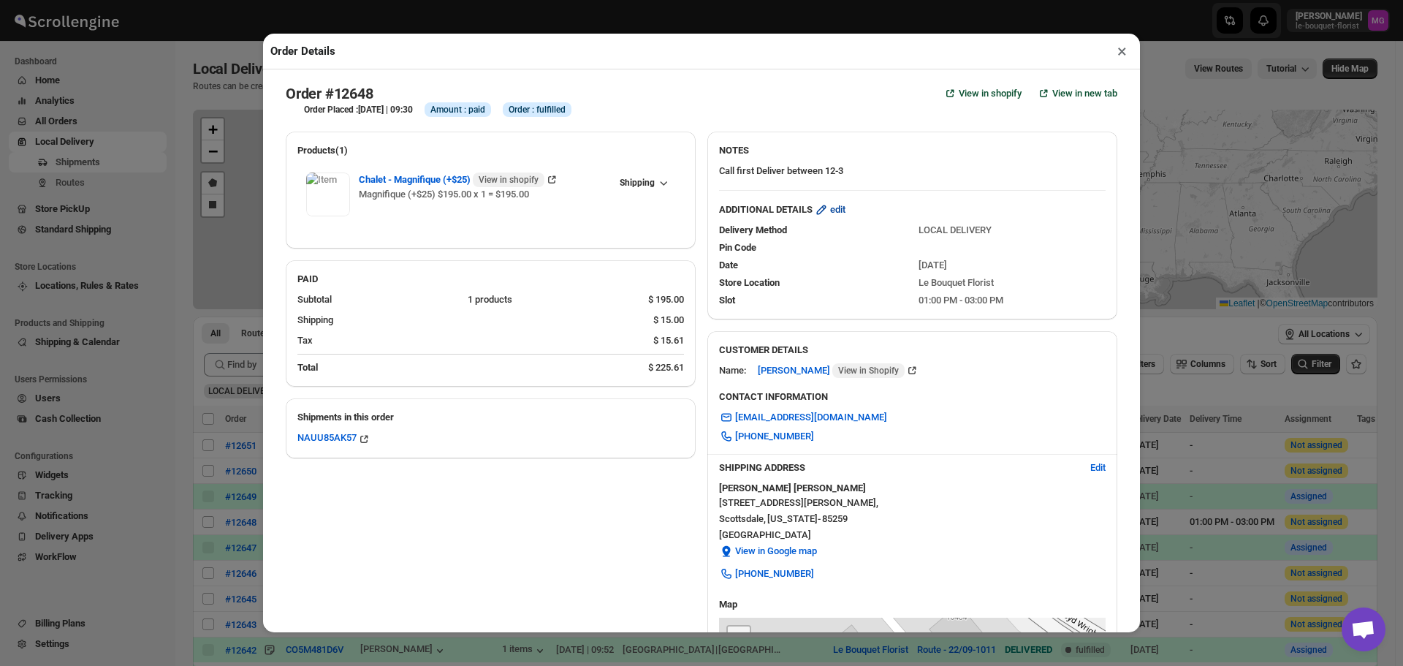
click at [839, 207] on span "edit" at bounding box center [837, 209] width 15 height 15
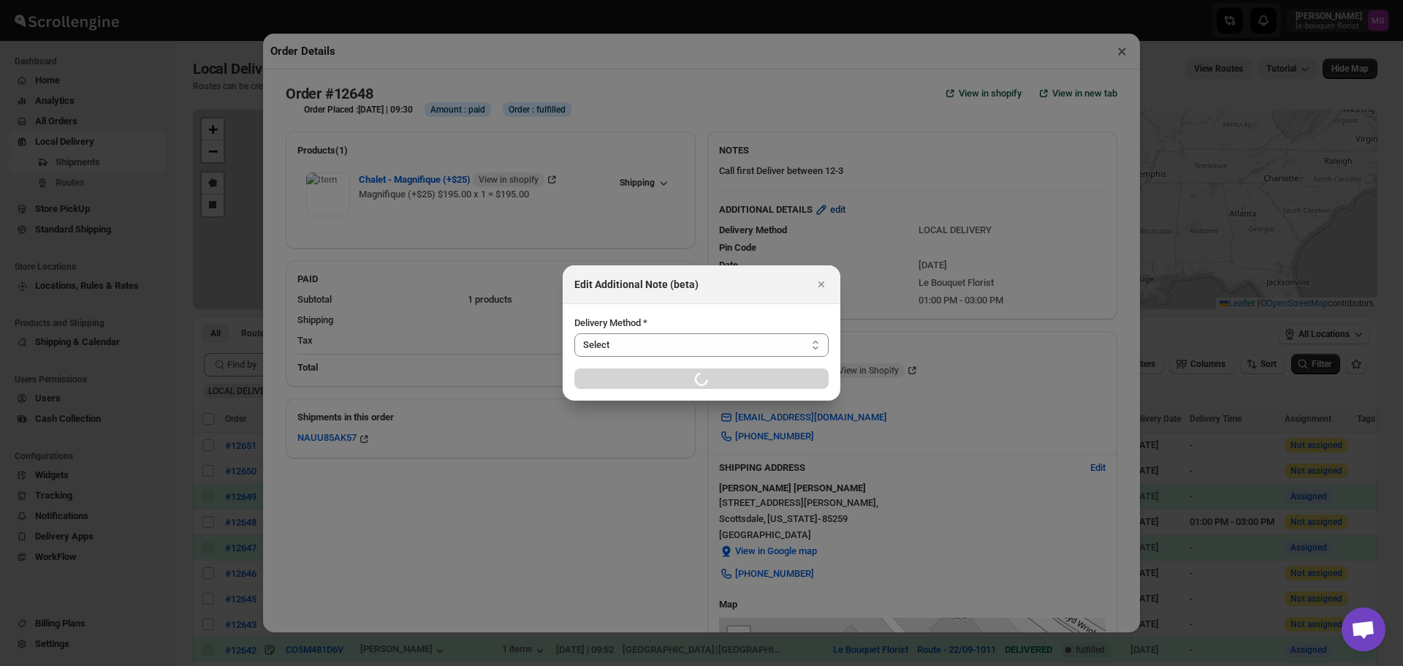
select select "LOCAL_DELIVERY"
select select "LOCATION_BASES"
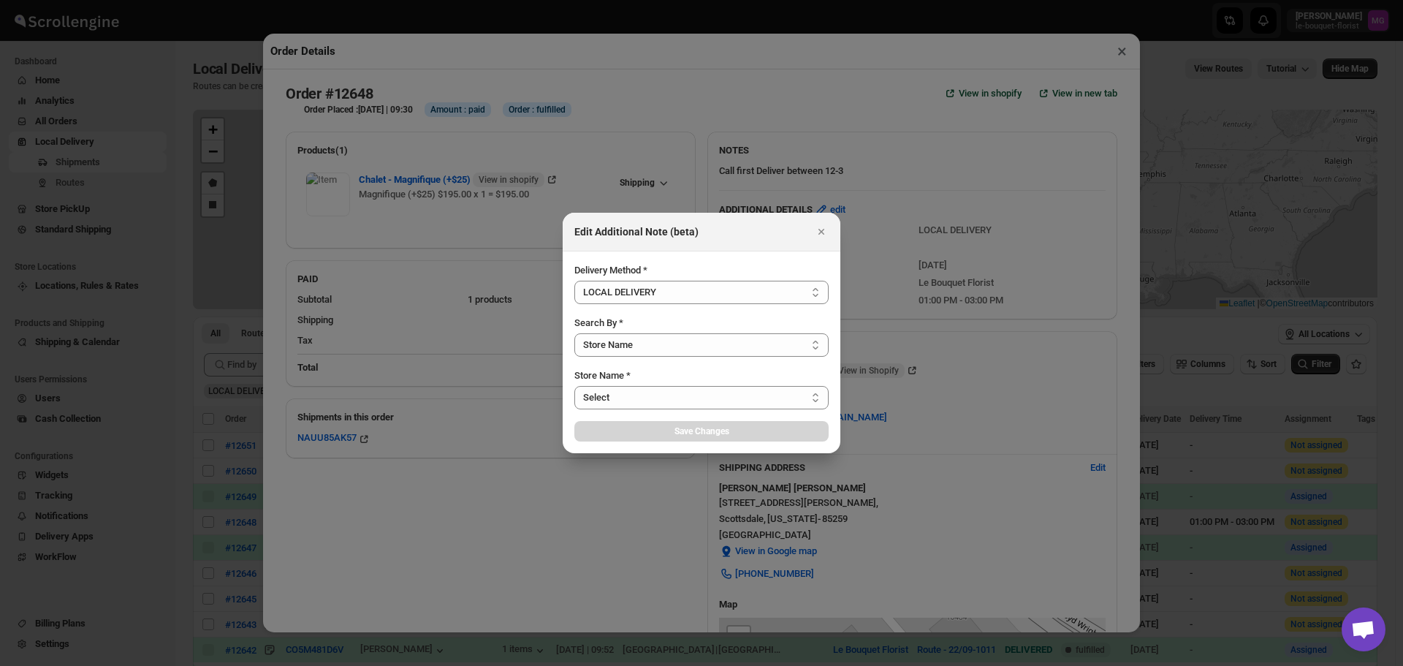
select select "67182988fdd300583c220c76"
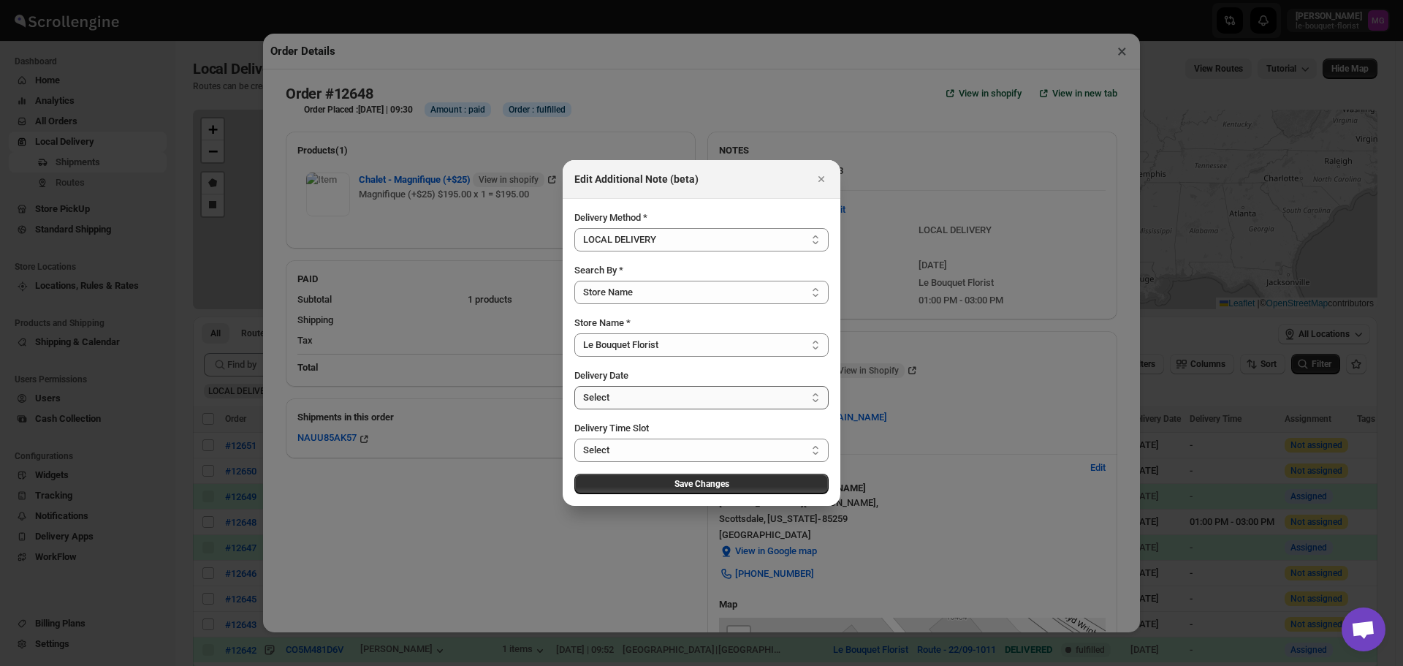
click at [632, 398] on select "Select [DATE] [DATE] [DATE] [DATE] [DATE] [DATE] [DATE] [DATE] [DATE] [DATE] [D…" at bounding box center [702, 397] width 254 height 23
select select "[DATE]"
click at [575, 386] on select "Select [DATE] [DATE] [DATE] [DATE] [DATE] [DATE] [DATE] [DATE] [DATE] [DATE] [D…" at bounding box center [702, 397] width 254 height 23
click at [661, 452] on select "Select 10:00 AM - 05:00 PM" at bounding box center [702, 450] width 254 height 23
click at [657, 447] on select "Select 10:00 AM - 05:00 PM" at bounding box center [702, 450] width 254 height 23
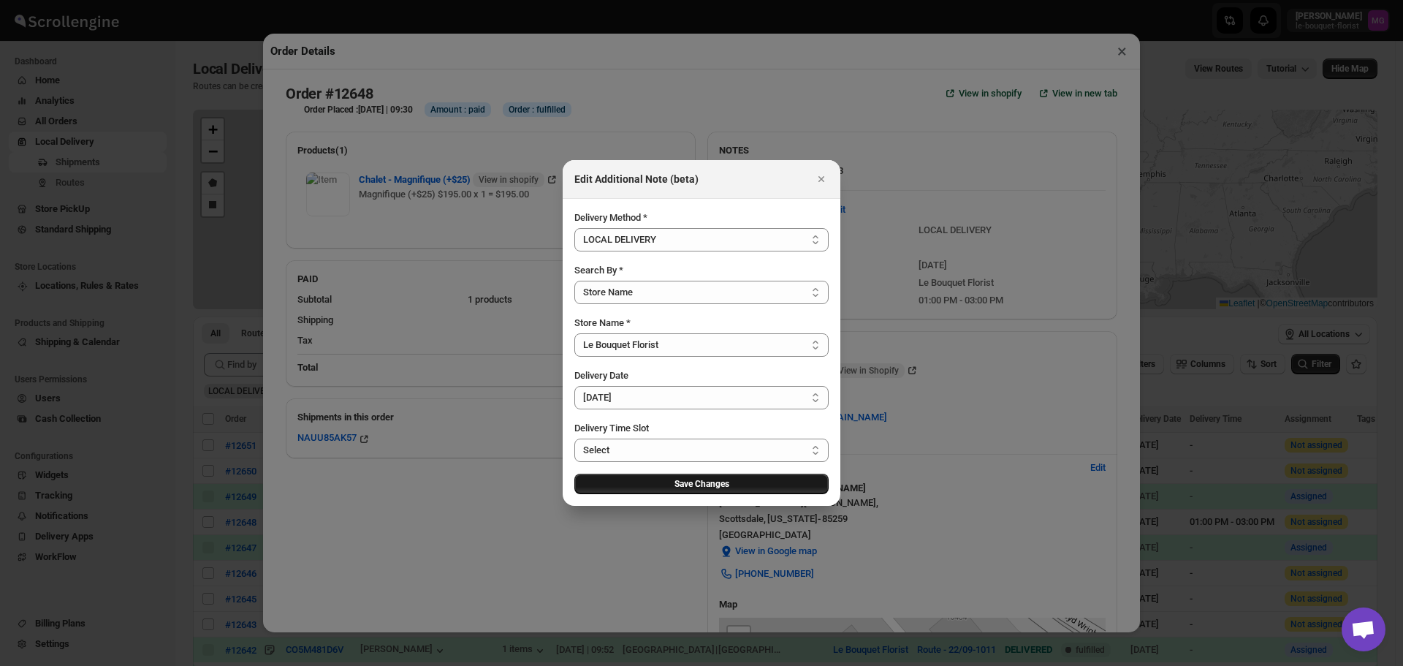
click at [731, 483] on button "Save Changes" at bounding box center [702, 484] width 254 height 20
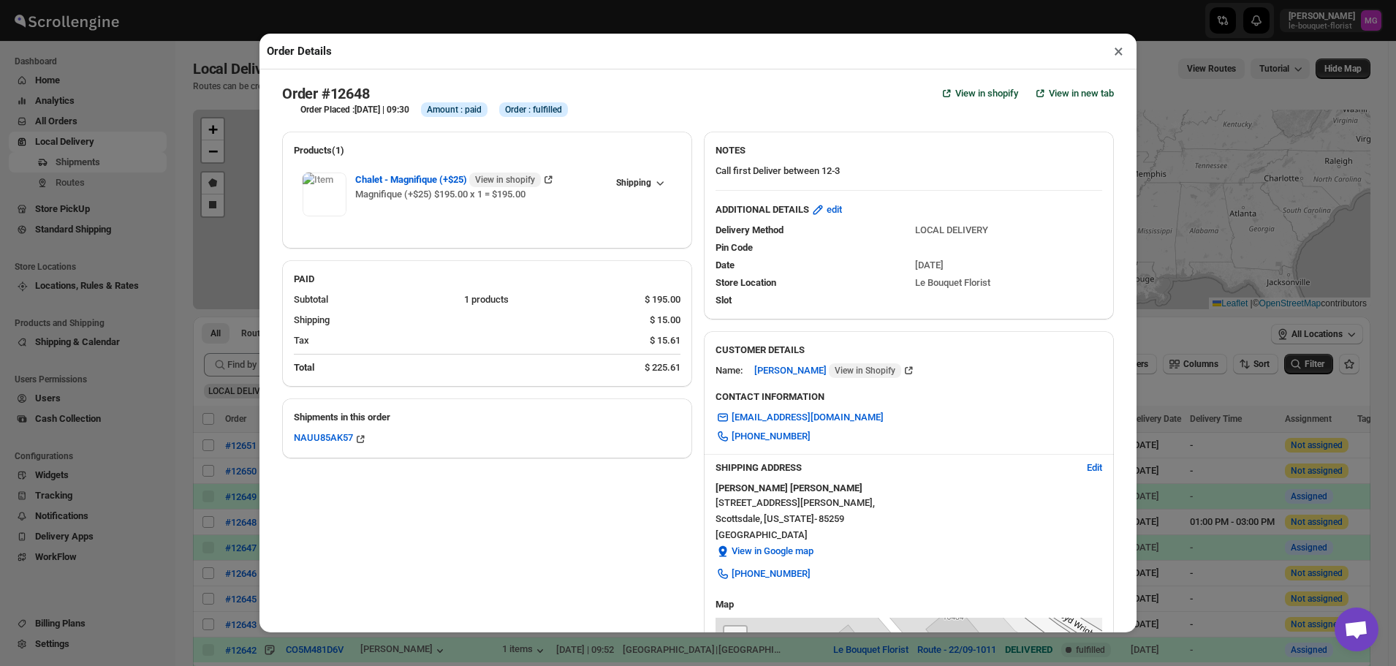
click at [436, 550] on div "Products(1) Chalet - Magnifique (+$25) View in shopify Magnifique (+$25) $195.0…" at bounding box center [692, 511] width 844 height 783
click at [1117, 58] on button "×" at bounding box center [1118, 51] width 21 height 20
